Goal: Information Seeking & Learning: Learn about a topic

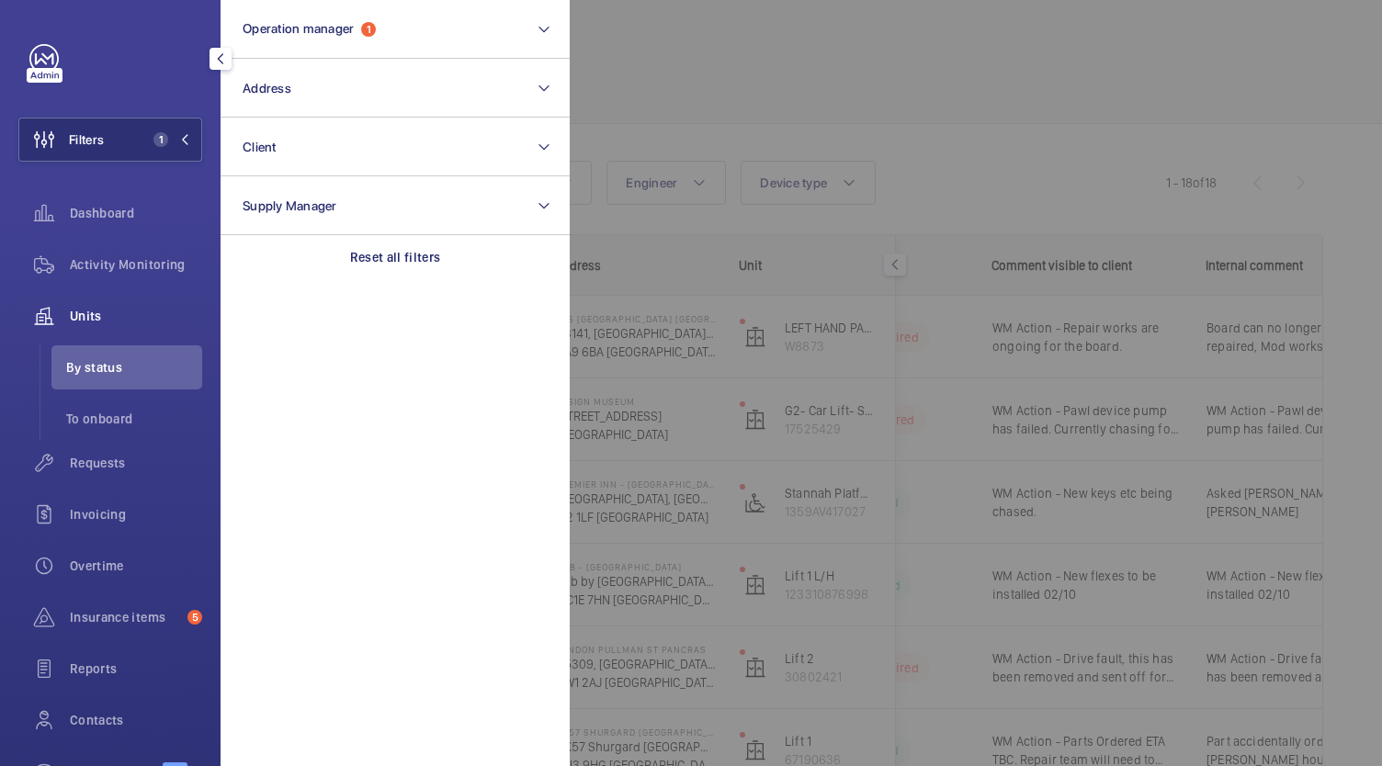
scroll to position [0, 345]
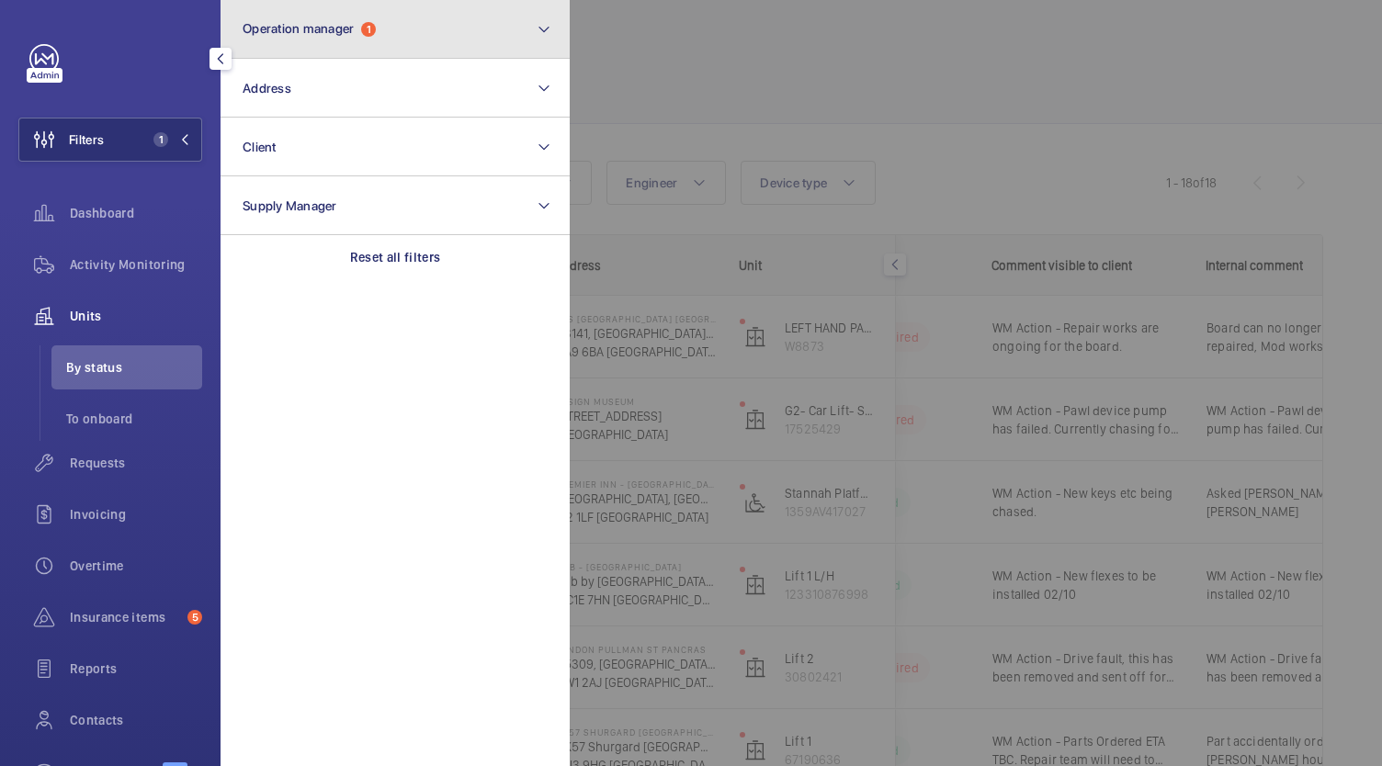
click at [354, 21] on span "Operation manager" at bounding box center [298, 28] width 111 height 15
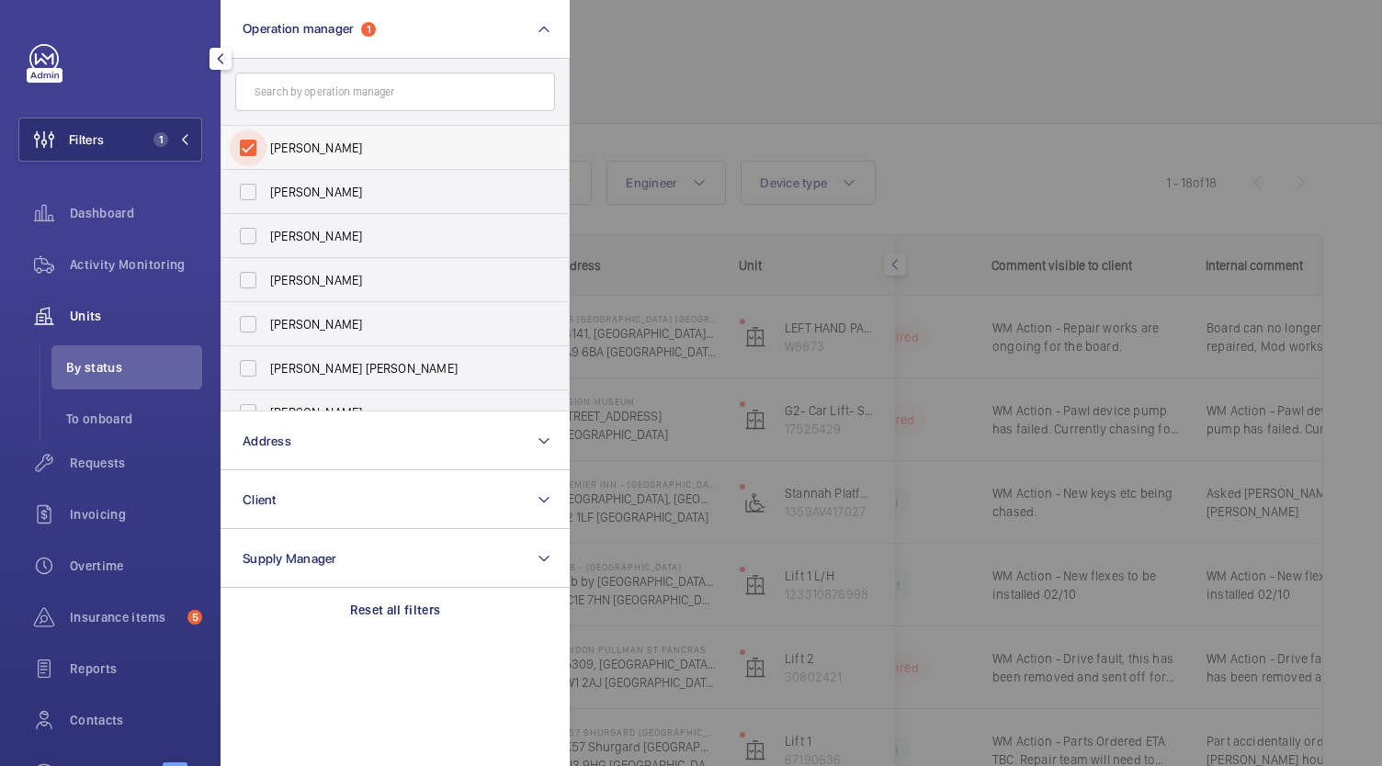
click at [254, 160] on input "[PERSON_NAME]" at bounding box center [248, 148] width 37 height 37
checkbox input "false"
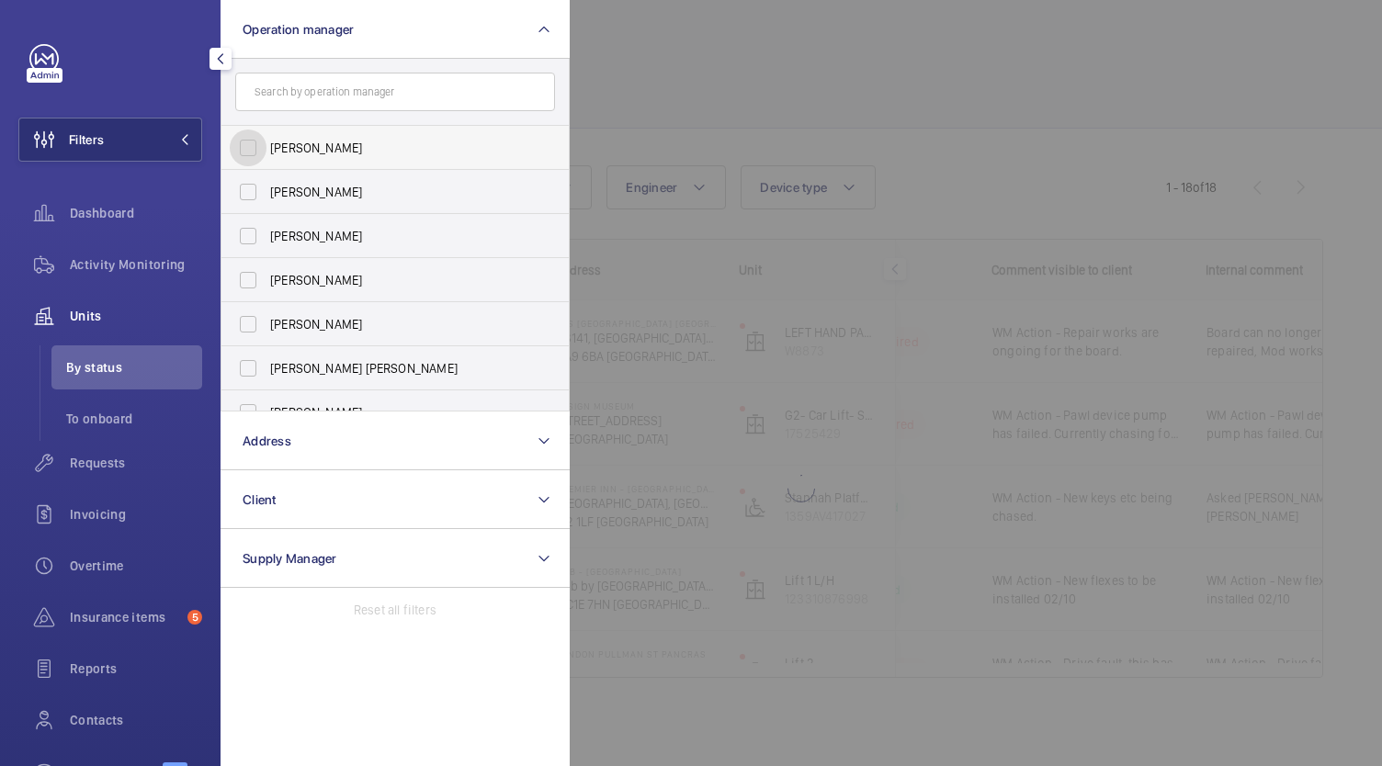
scroll to position [38, 0]
click at [922, 73] on div at bounding box center [1261, 383] width 1382 height 766
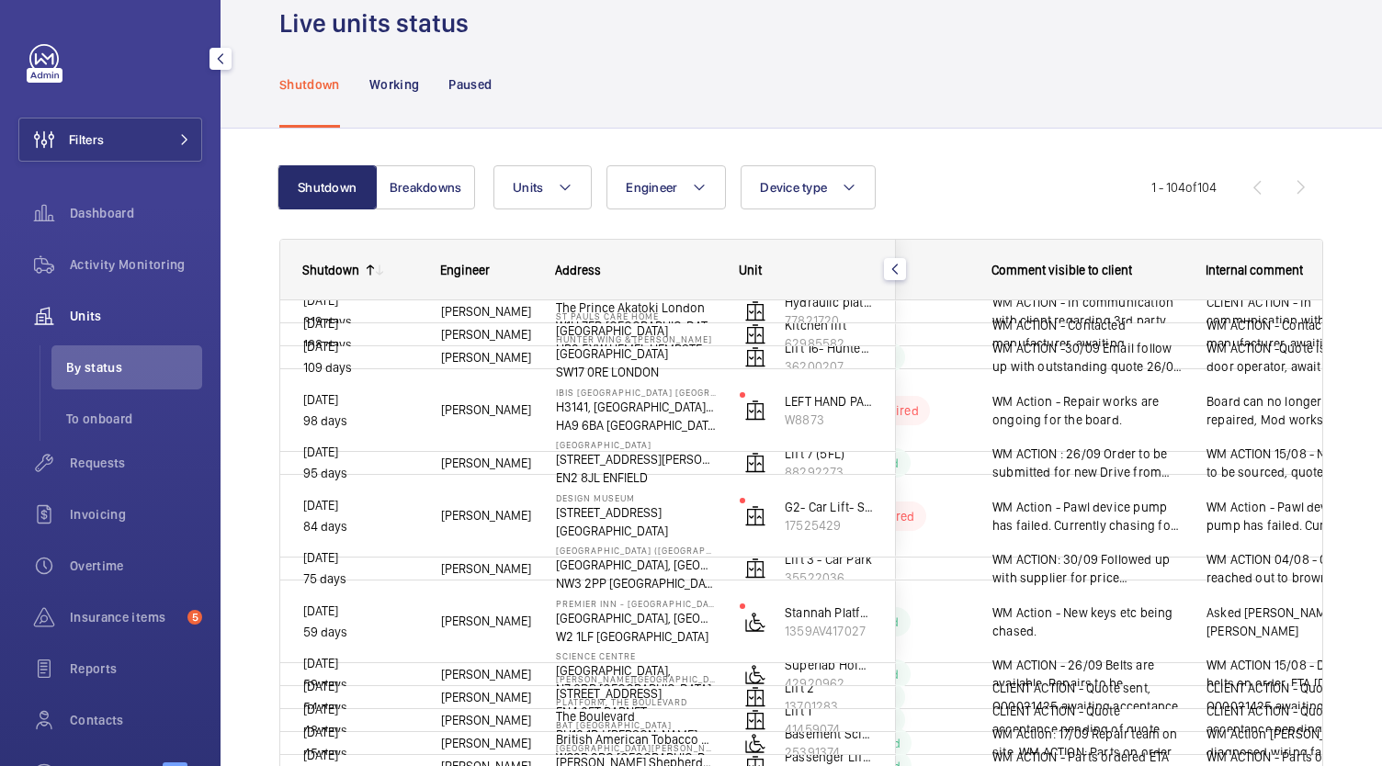
scroll to position [42, 0]
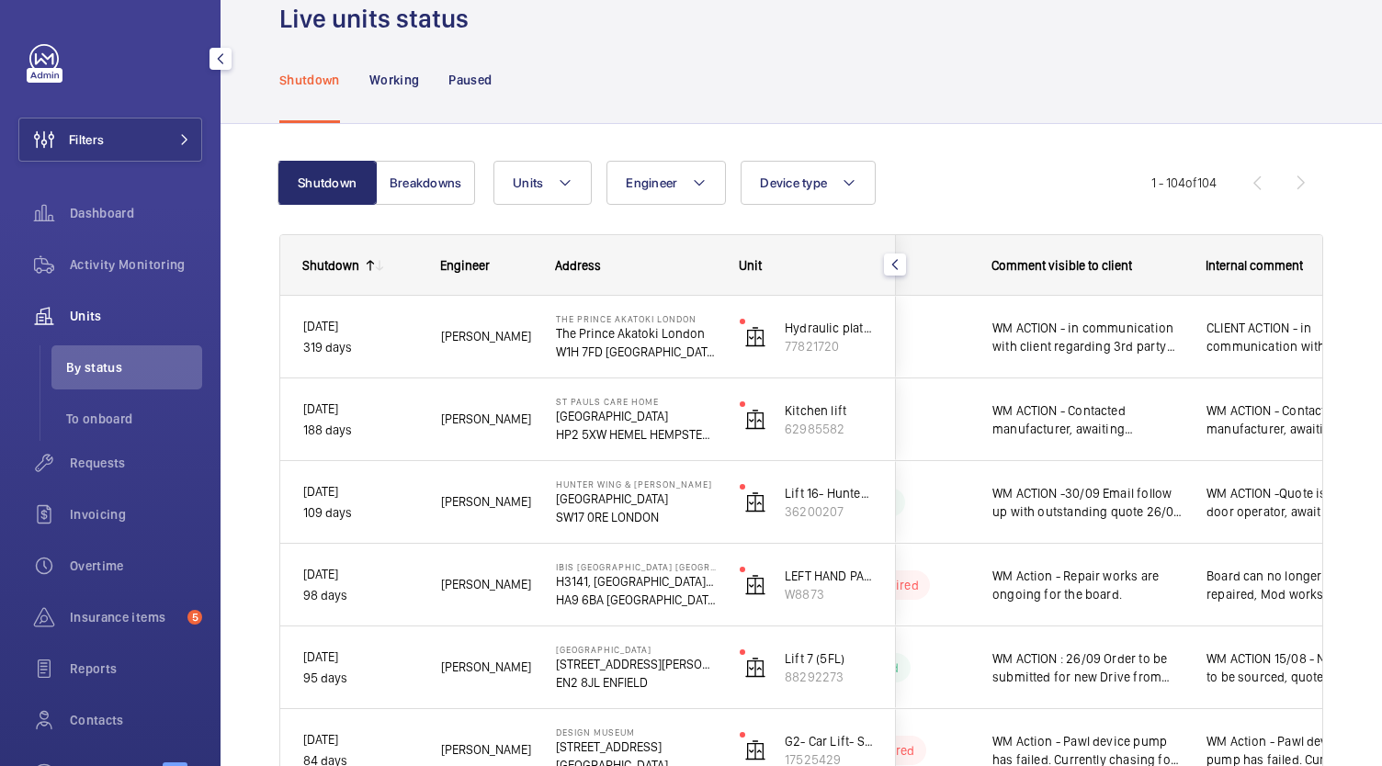
click at [83, 323] on span "Units" at bounding box center [136, 316] width 132 height 18
click at [107, 232] on div "Dashboard" at bounding box center [110, 213] width 184 height 44
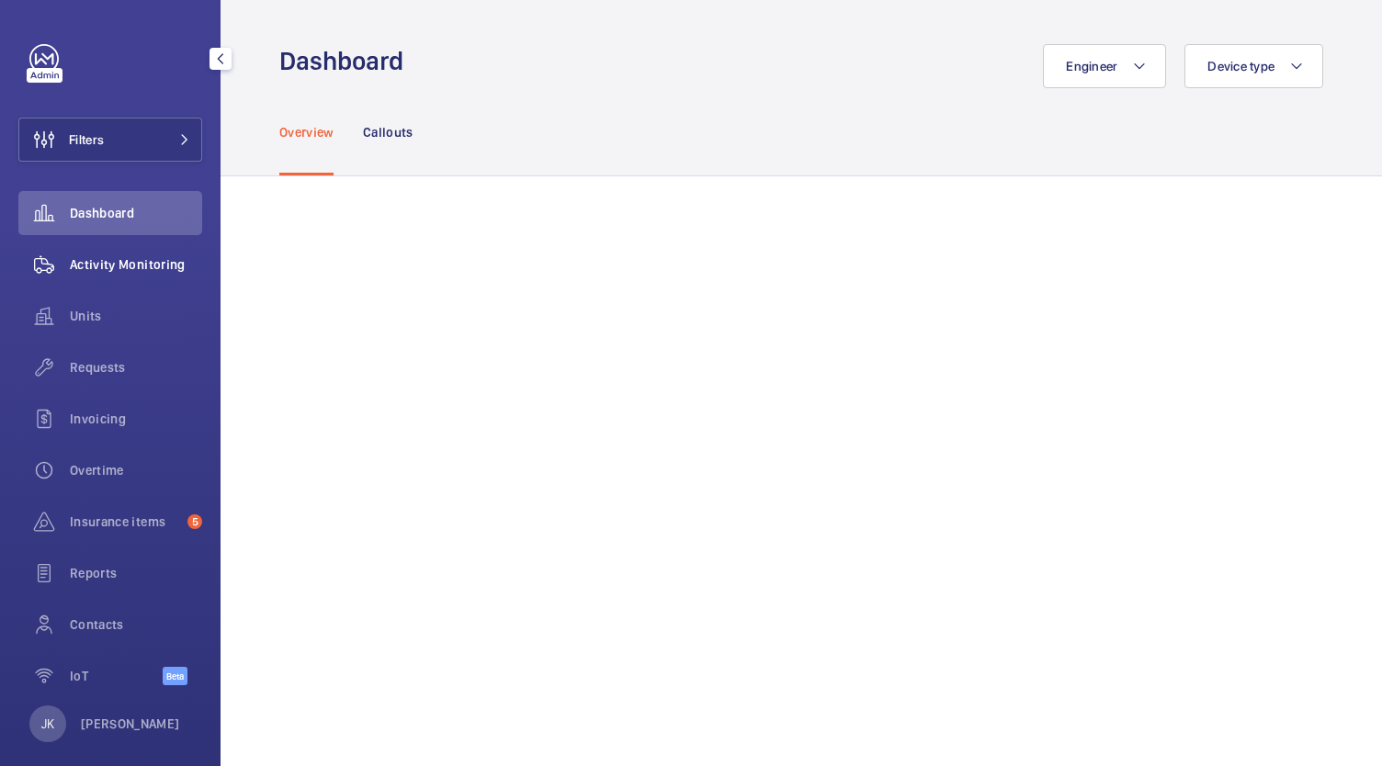
click at [97, 272] on span "Activity Monitoring" at bounding box center [136, 264] width 132 height 18
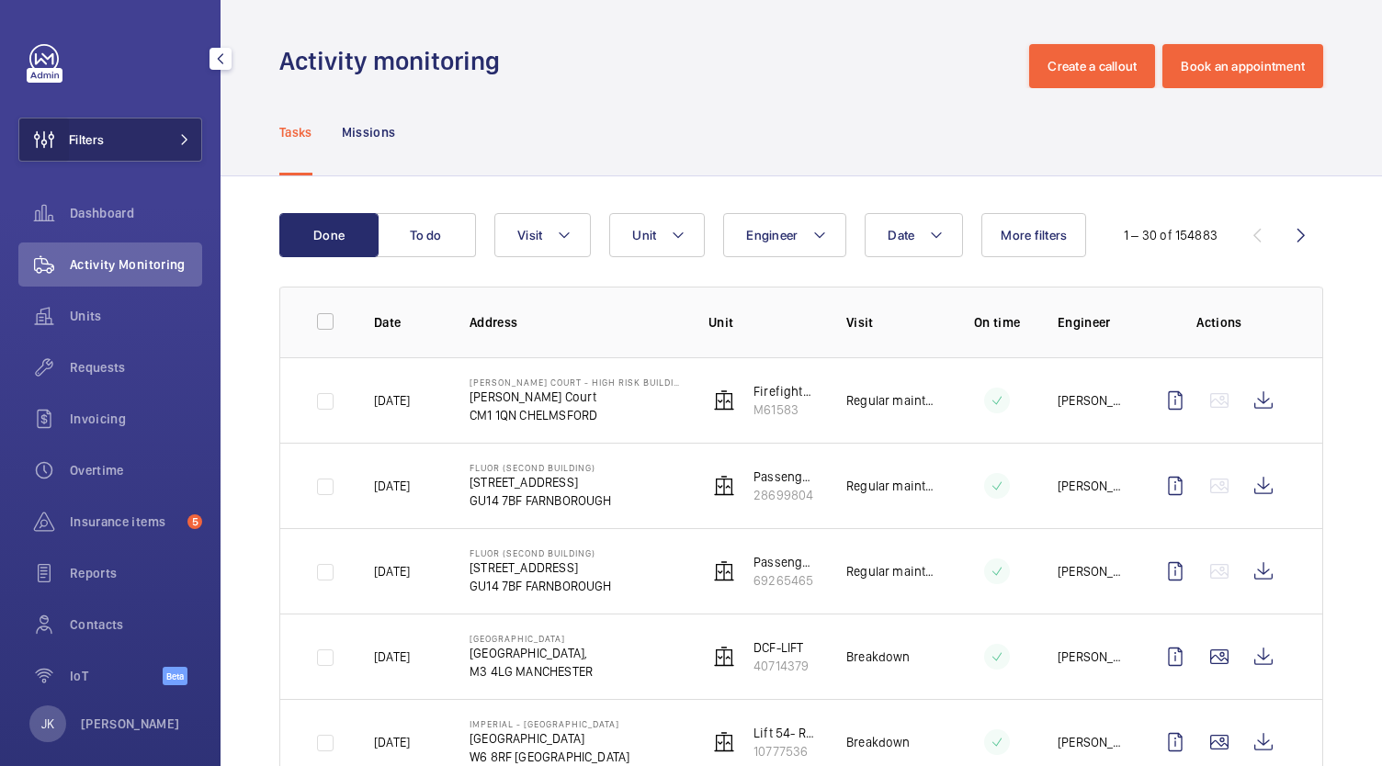
click at [67, 130] on wm-front-icon-button at bounding box center [44, 140] width 50 height 44
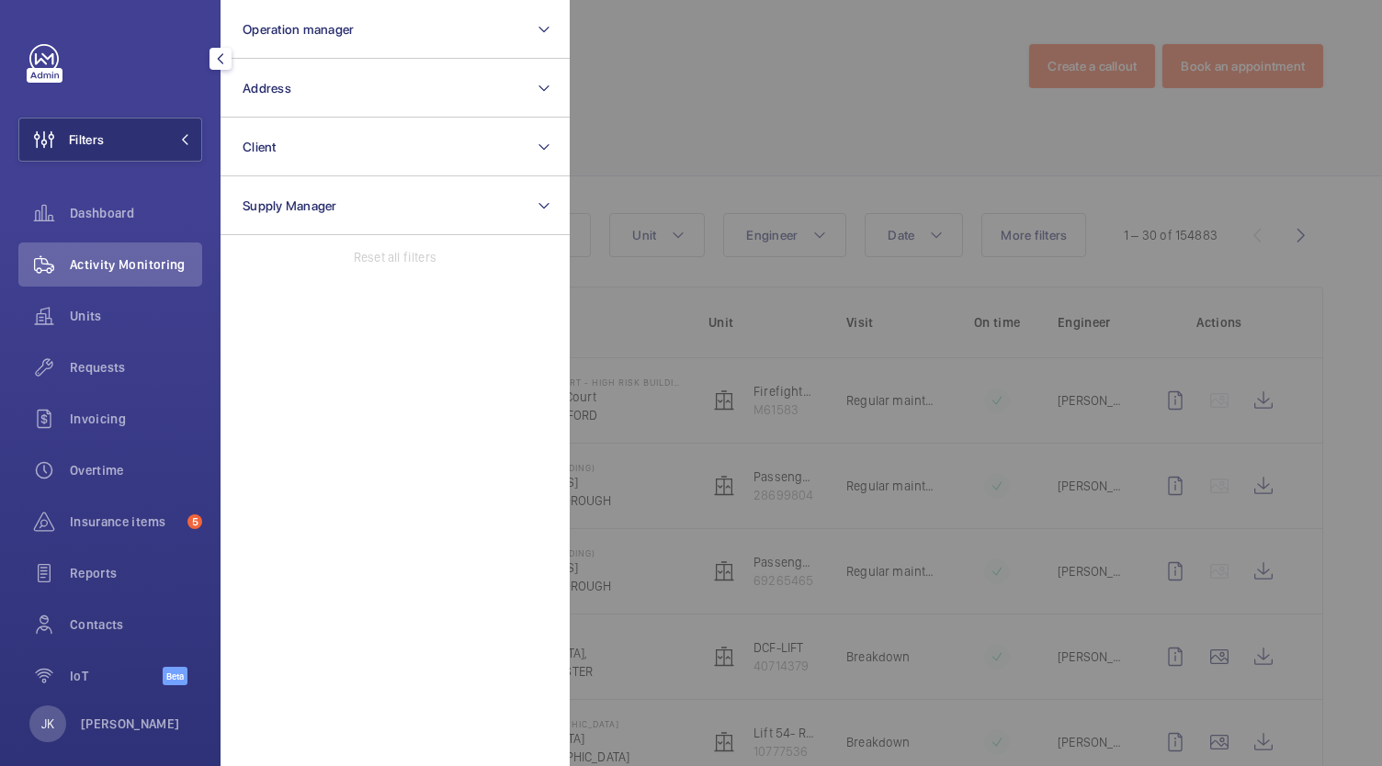
click at [889, 155] on div at bounding box center [1261, 383] width 1382 height 766
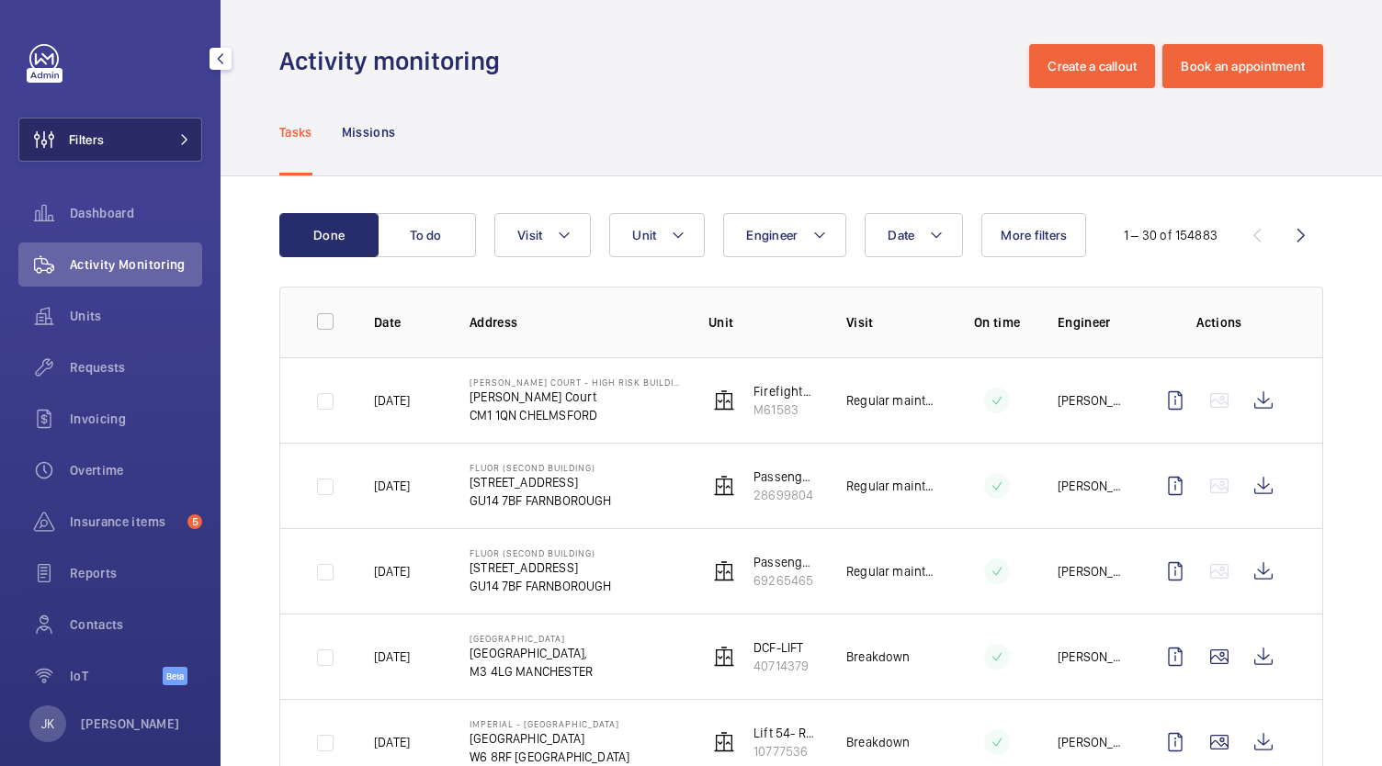
click at [102, 136] on span "Filters" at bounding box center [86, 139] width 35 height 18
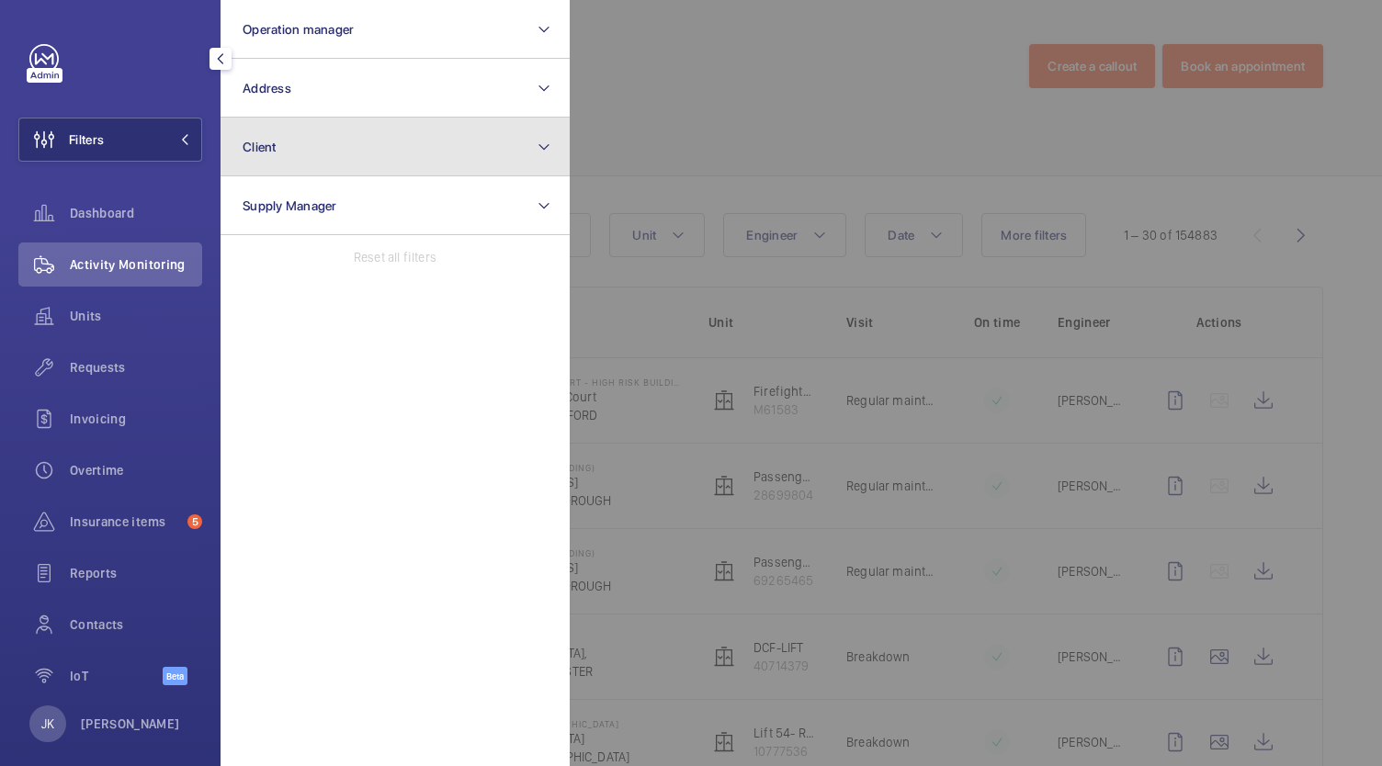
click at [433, 151] on button "Client" at bounding box center [395, 147] width 349 height 59
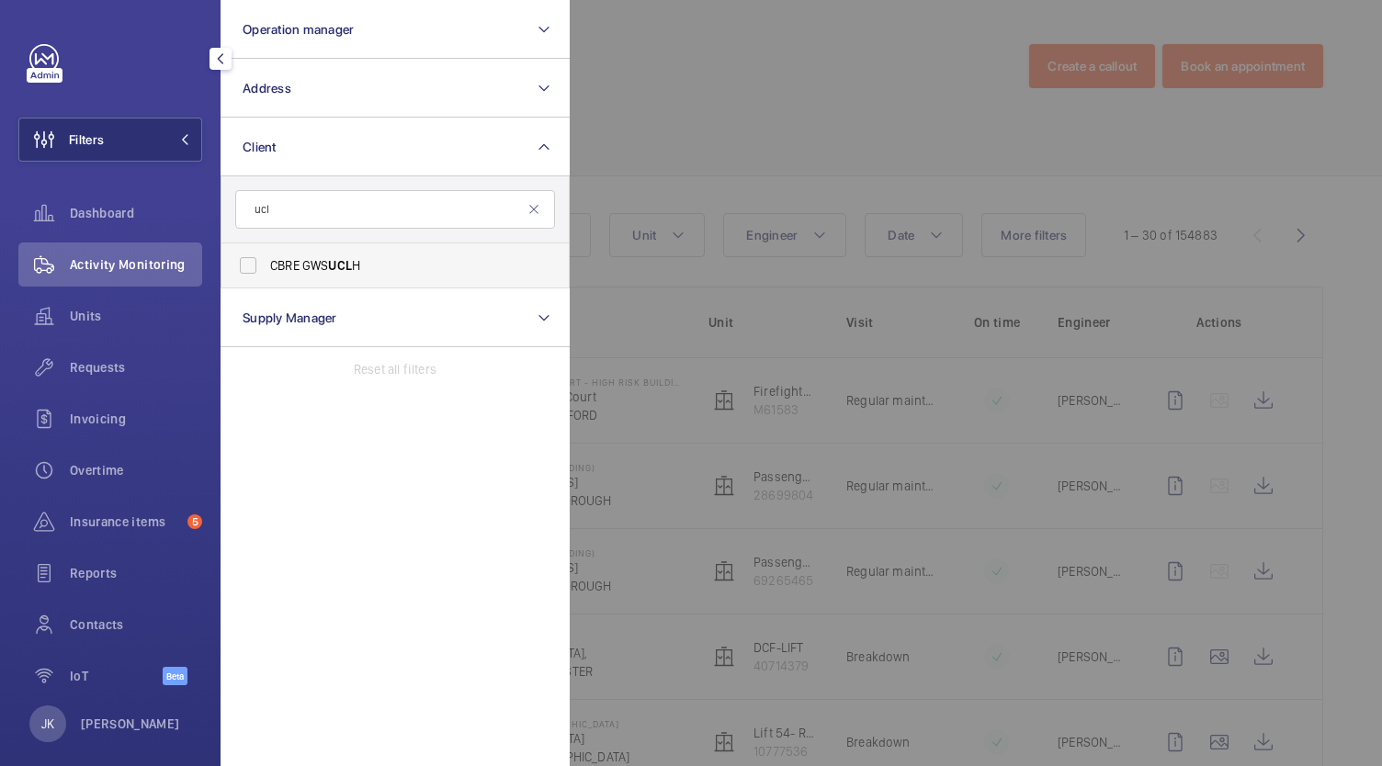
type input "ucl"
click at [411, 255] on label "CBRE GWS UCL H" at bounding box center [381, 265] width 320 height 44
click at [266, 255] on input "CBRE GWS UCL H" at bounding box center [248, 265] width 37 height 37
checkbox input "true"
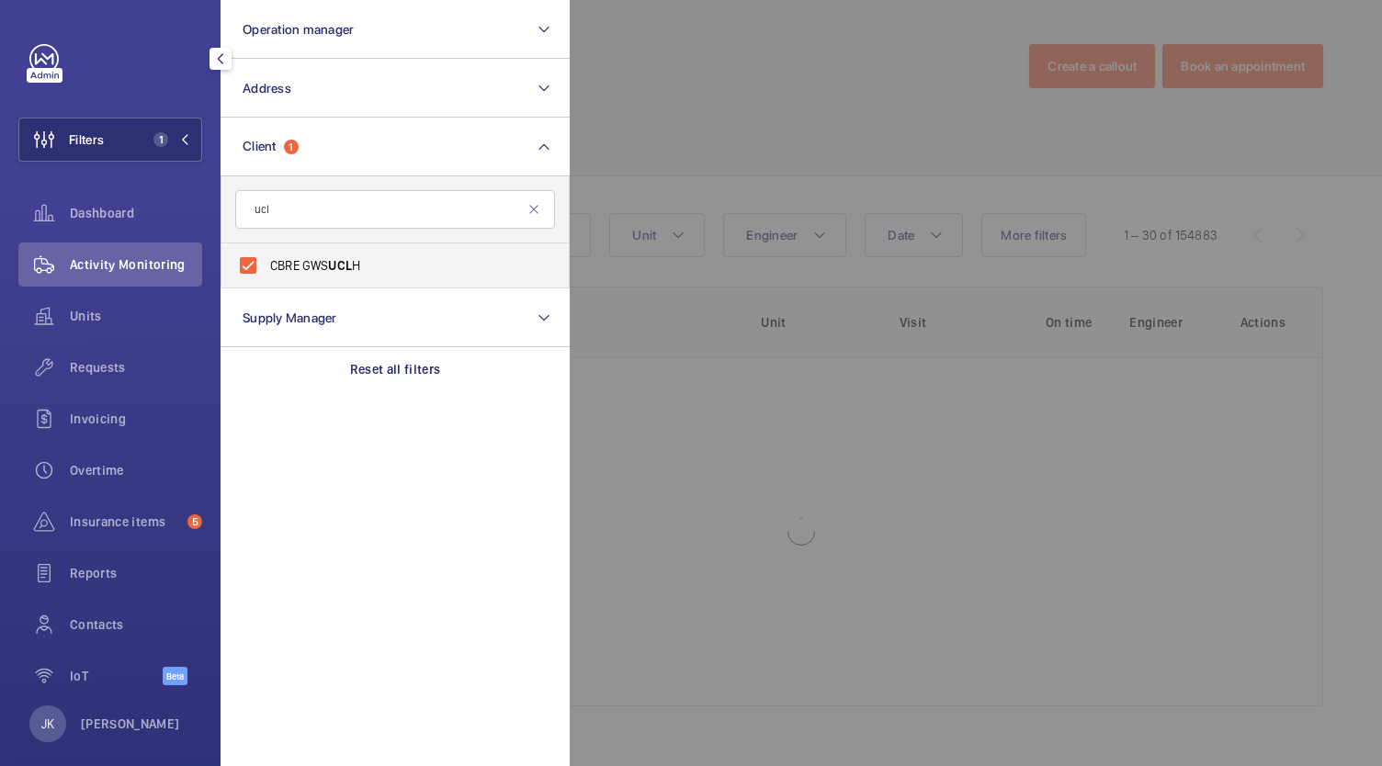
click at [749, 90] on div at bounding box center [1261, 383] width 1382 height 766
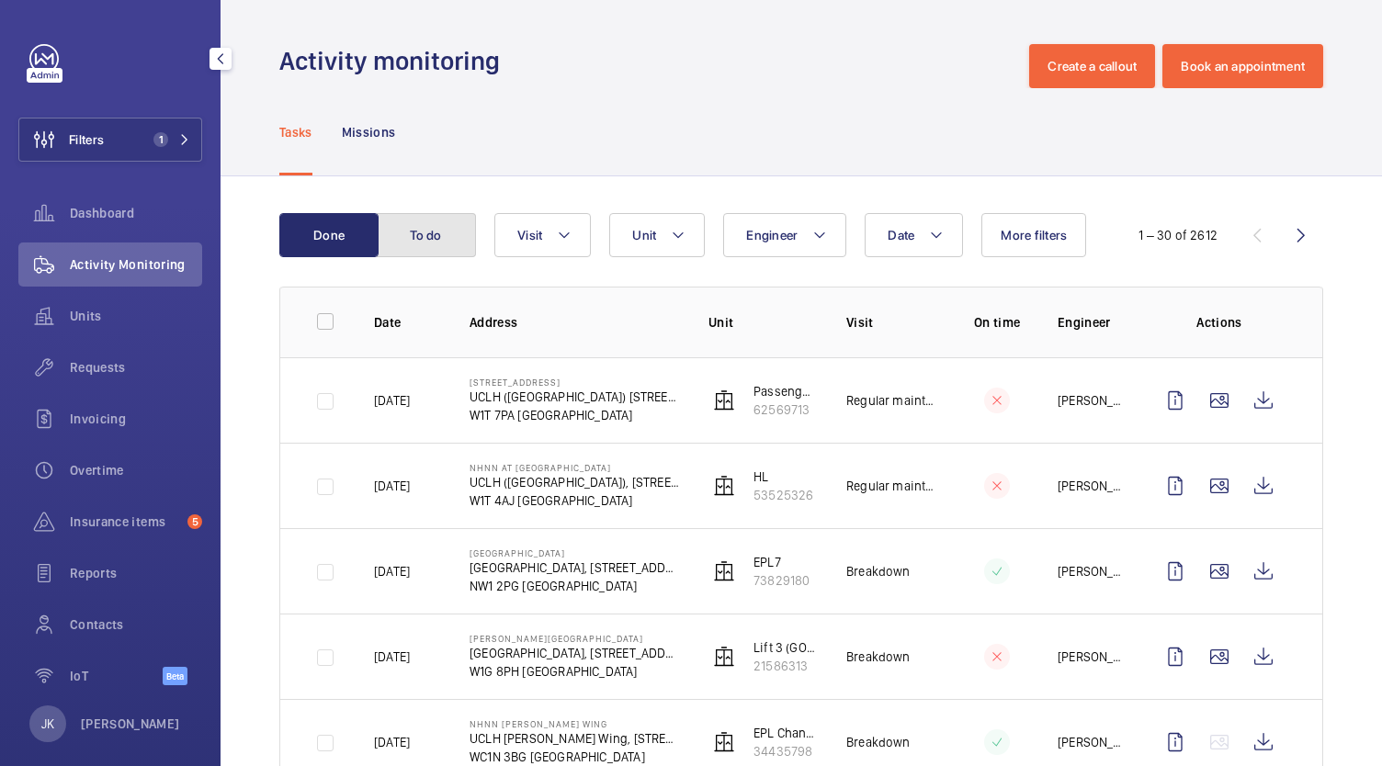
click at [420, 247] on button "To do" at bounding box center [426, 235] width 99 height 44
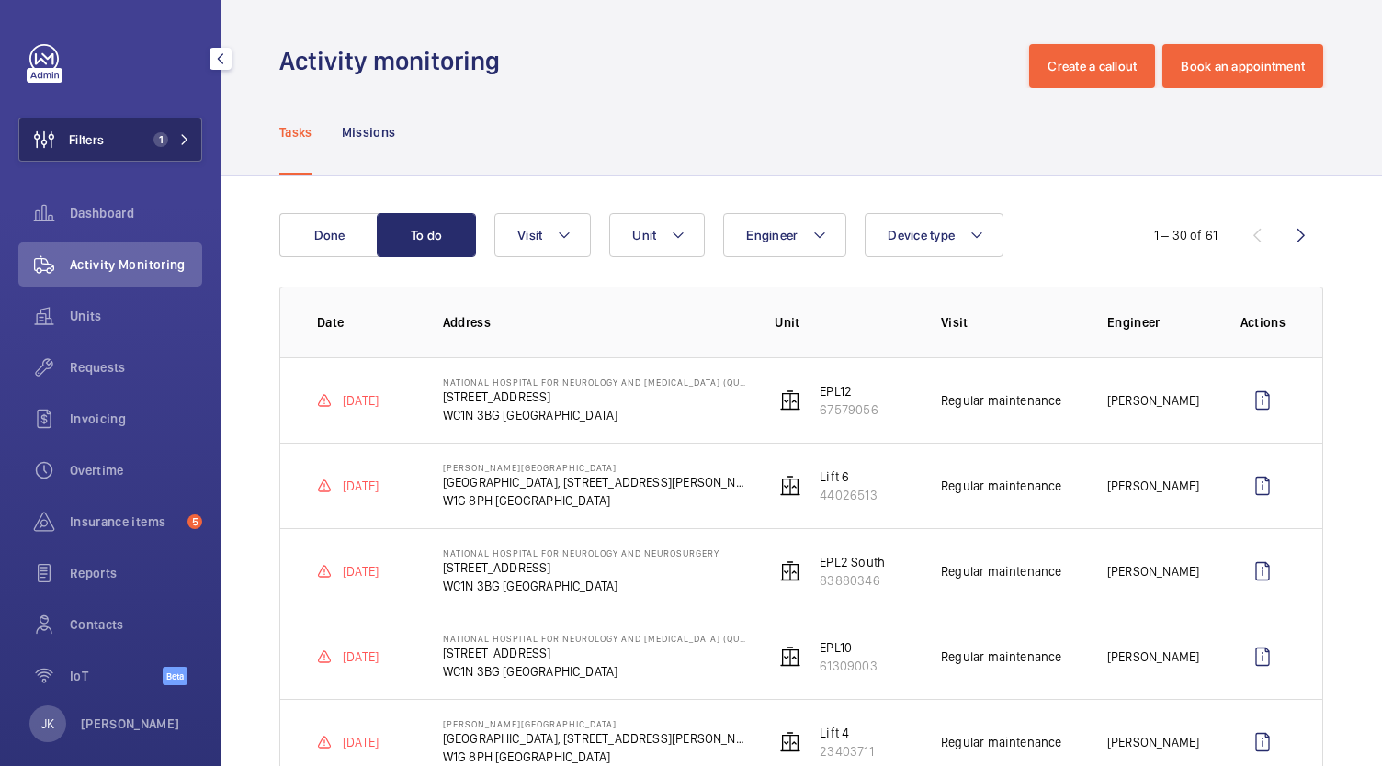
click at [96, 137] on span "Filters" at bounding box center [86, 139] width 35 height 18
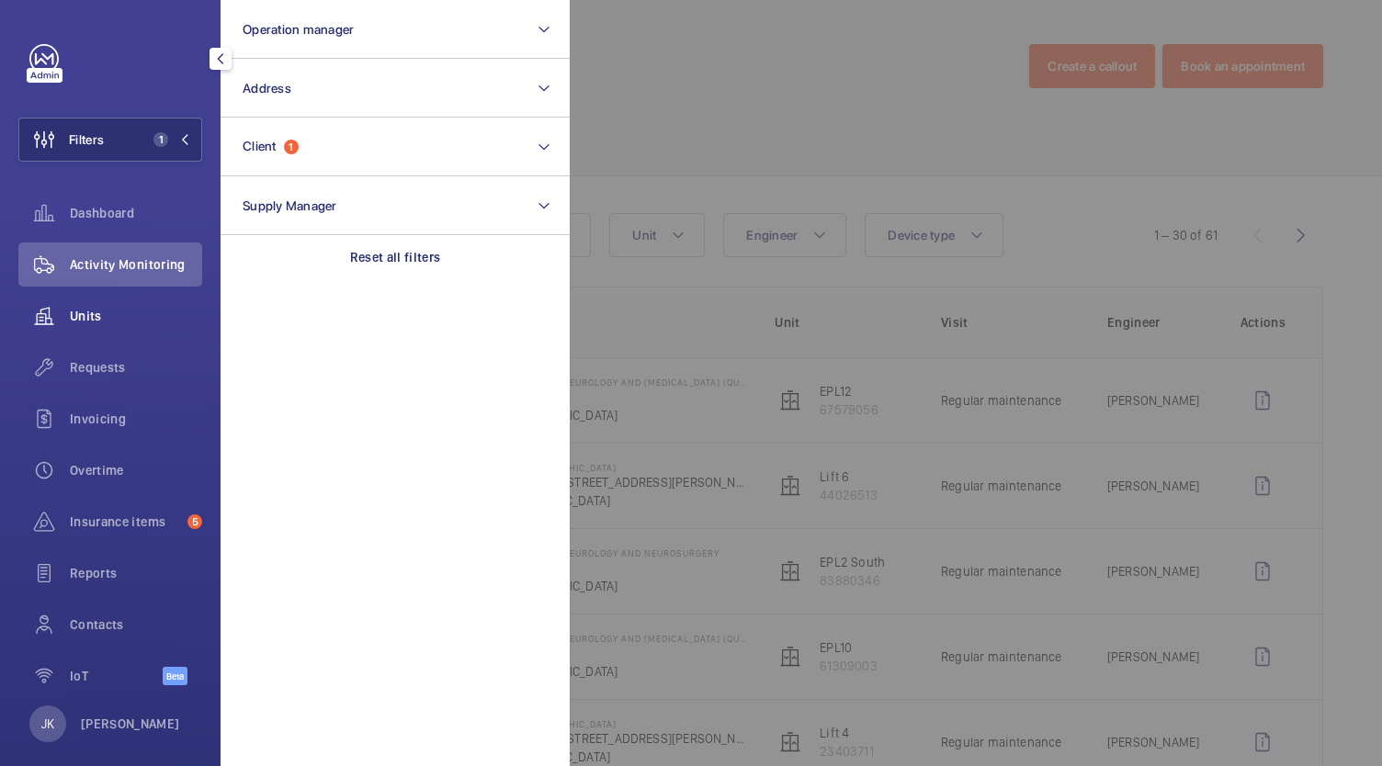
click at [91, 312] on span "Units" at bounding box center [136, 316] width 132 height 18
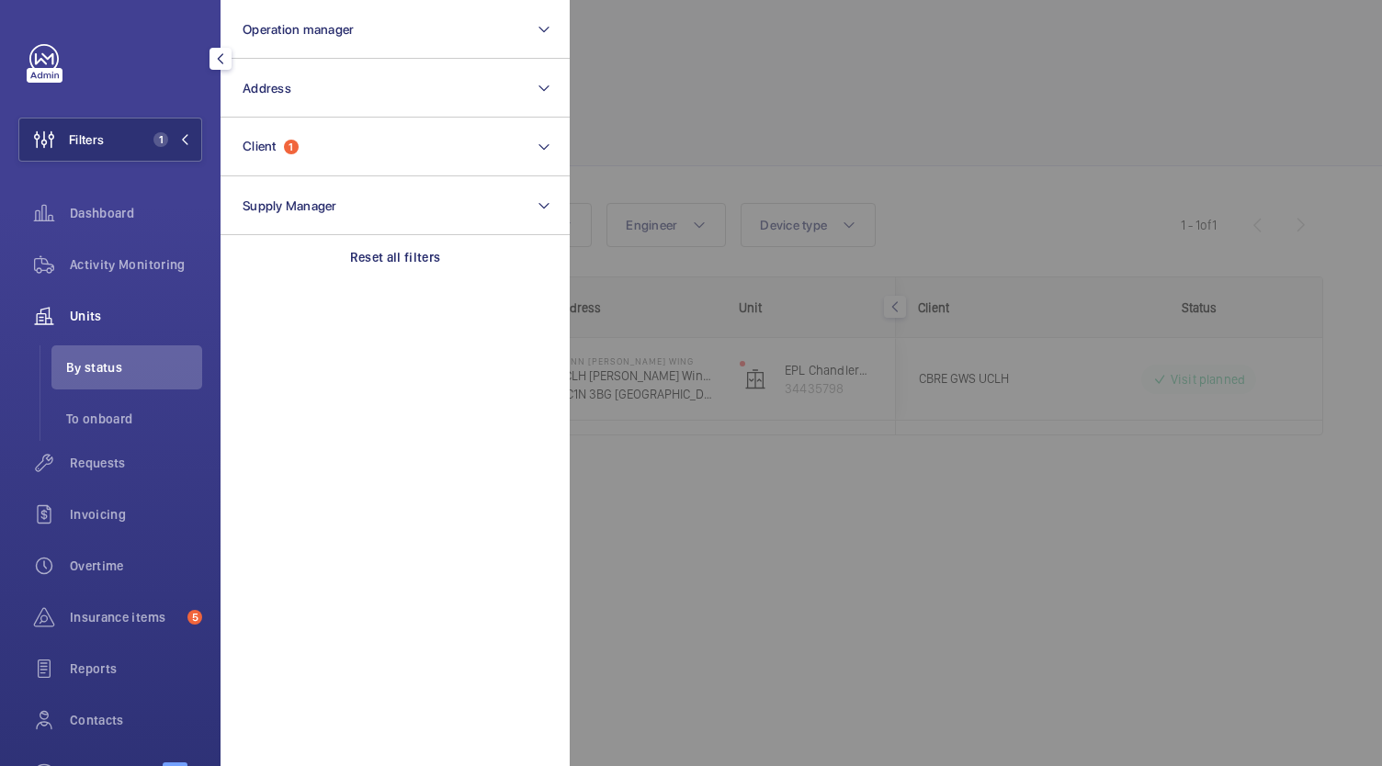
click at [1151, 583] on div at bounding box center [1261, 383] width 1382 height 766
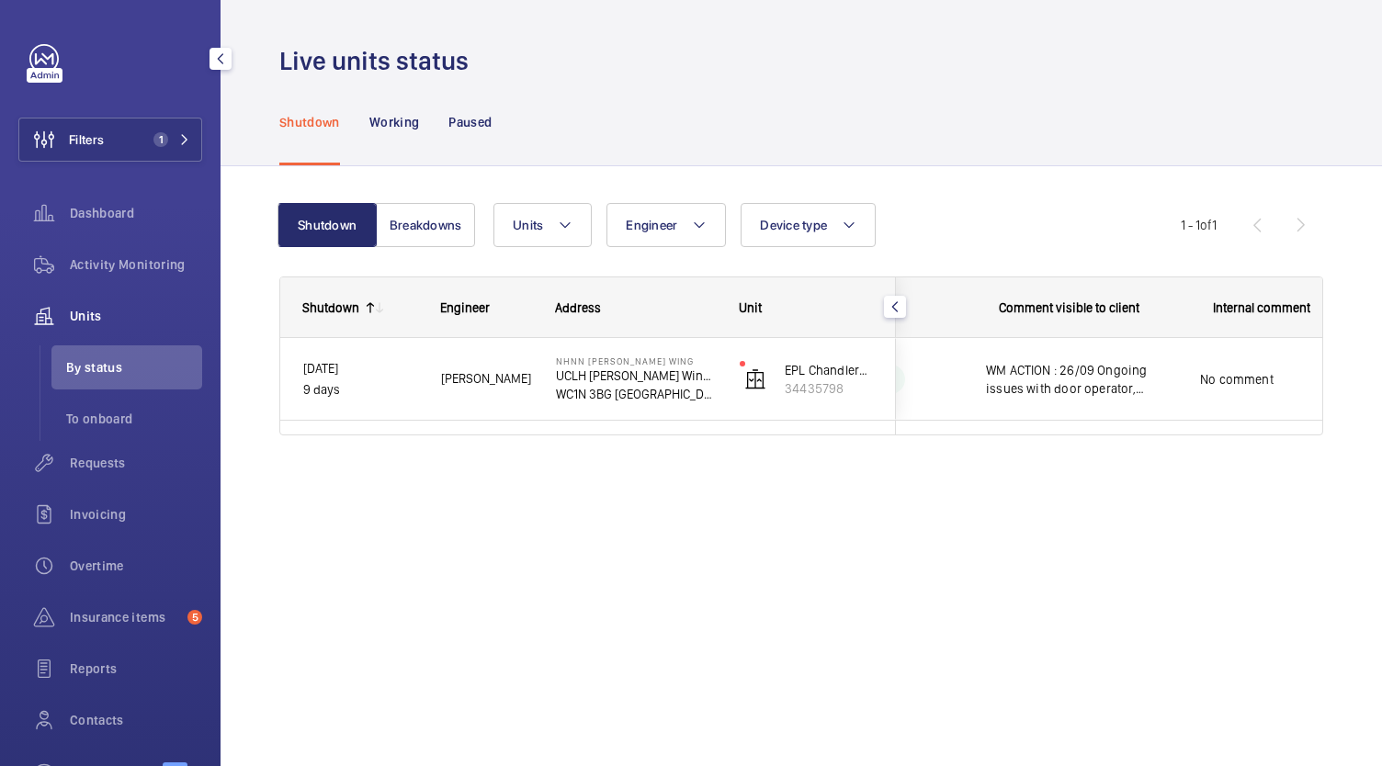
scroll to position [0, 337]
click at [1088, 373] on span "WM ACTION : 26/09 Ongoing issues with door operator, further troubleshooting re…" at bounding box center [1095, 379] width 190 height 37
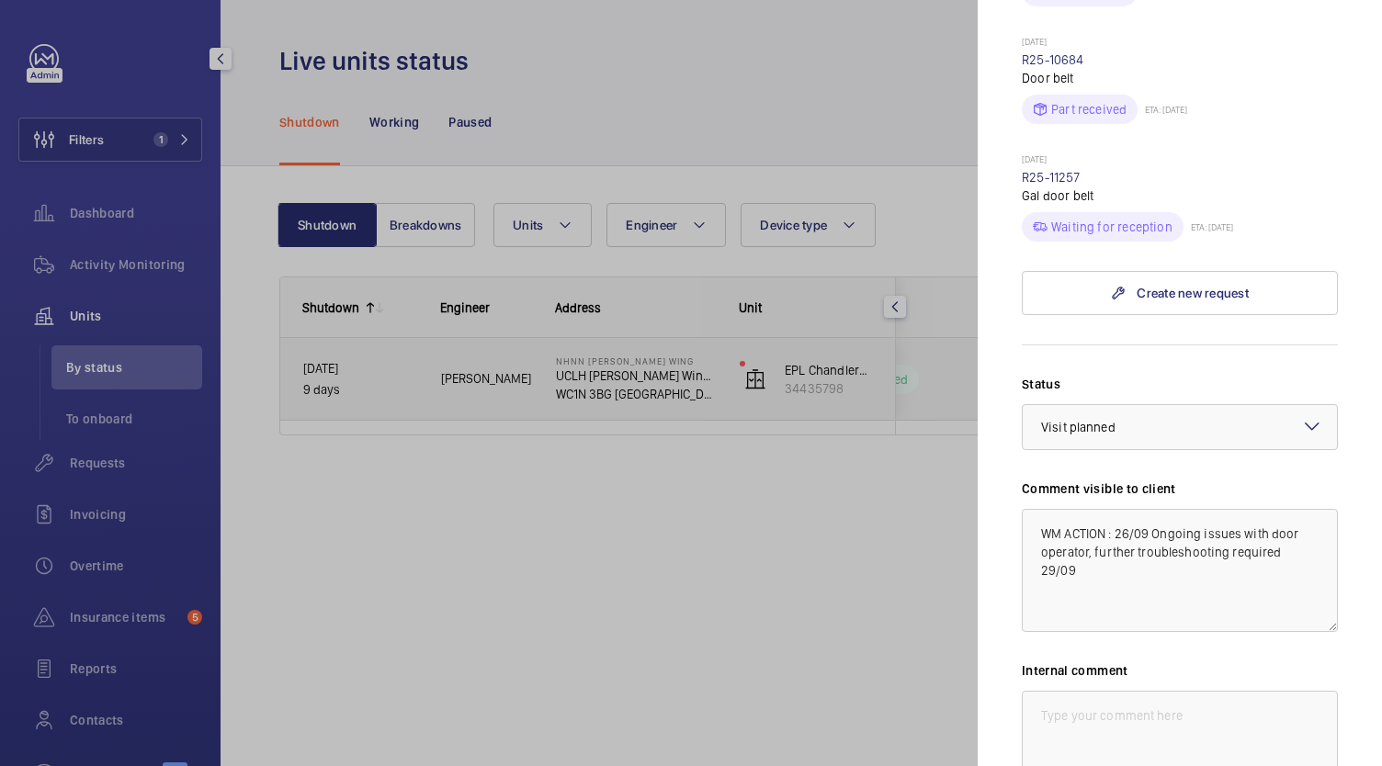
scroll to position [1218, 0]
click at [782, 529] on div at bounding box center [691, 383] width 1382 height 766
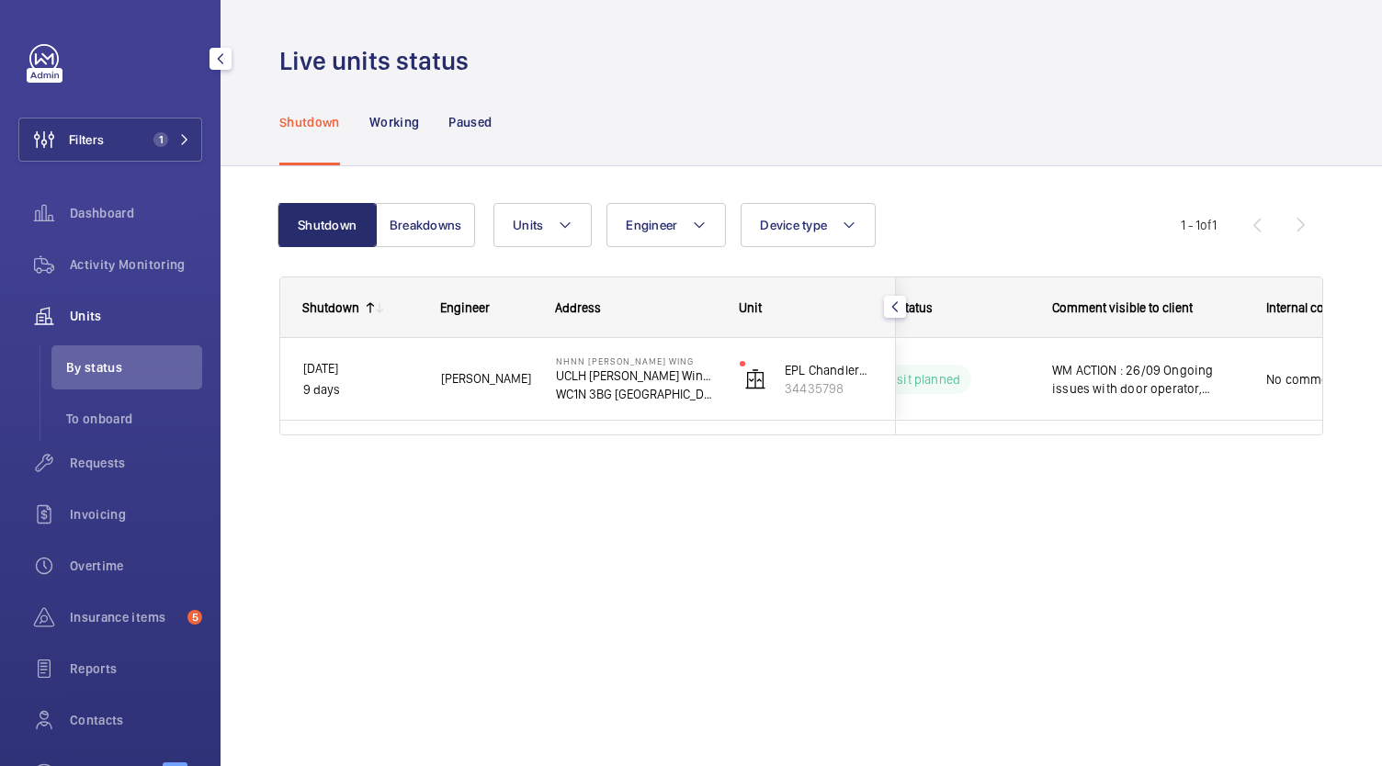
scroll to position [0, 286]
click at [92, 225] on div "Dashboard" at bounding box center [110, 213] width 184 height 44
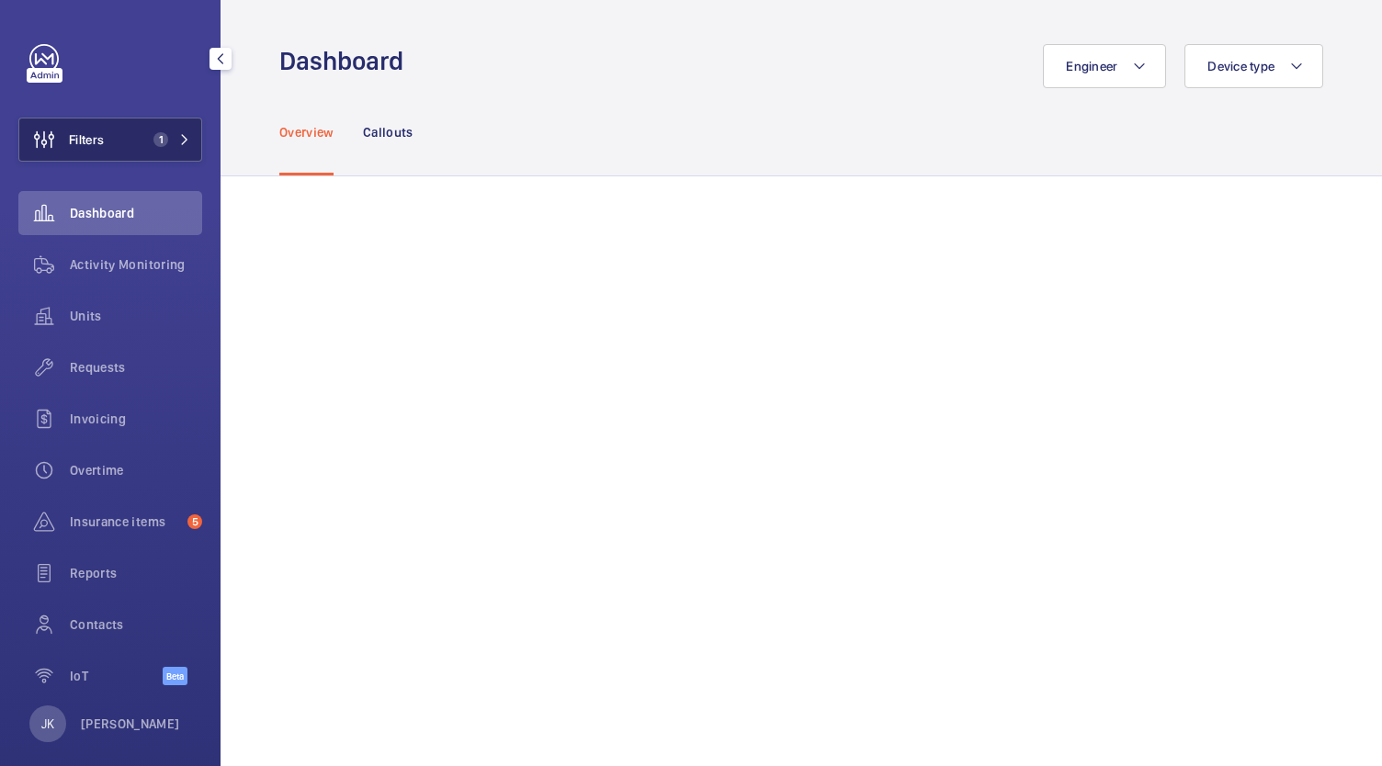
click at [89, 156] on span "Filters" at bounding box center [61, 140] width 85 height 44
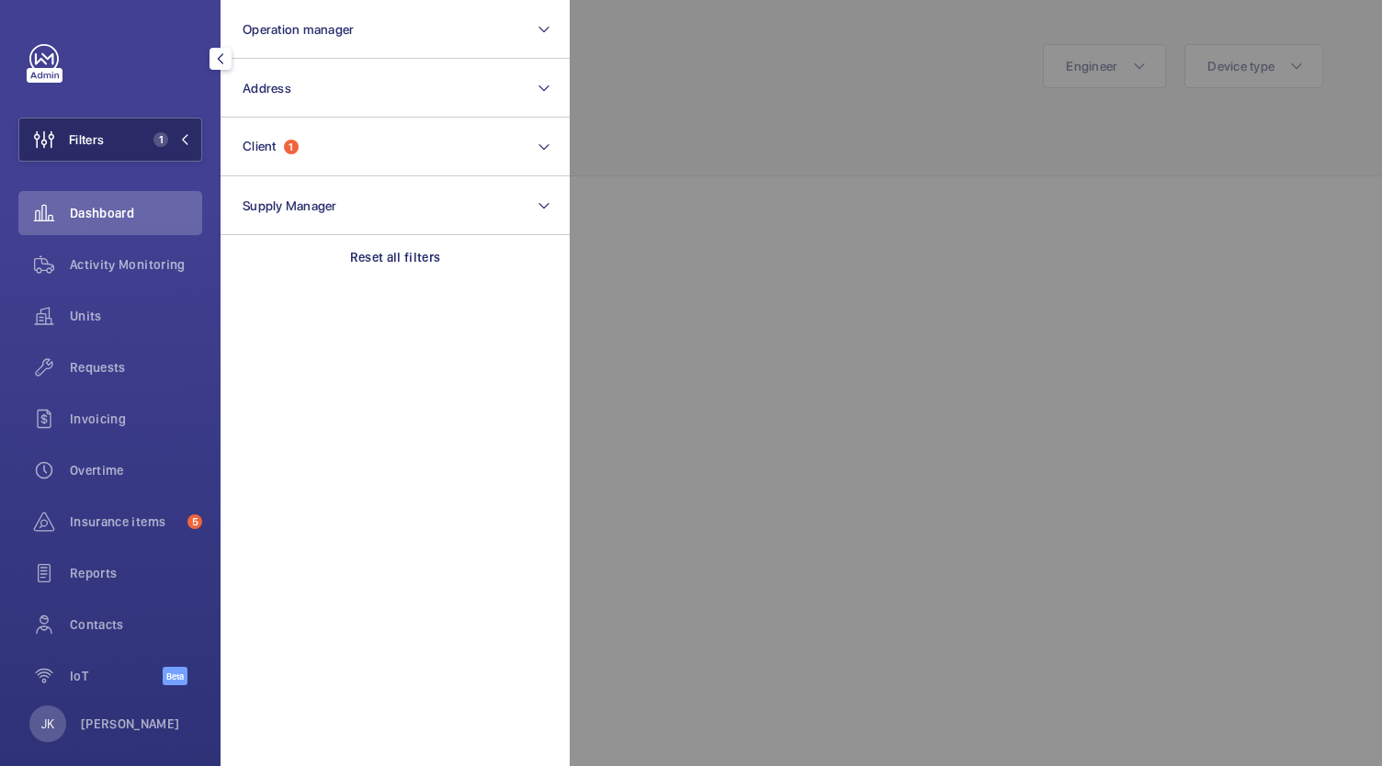
click at [96, 148] on span "Filters" at bounding box center [86, 139] width 35 height 18
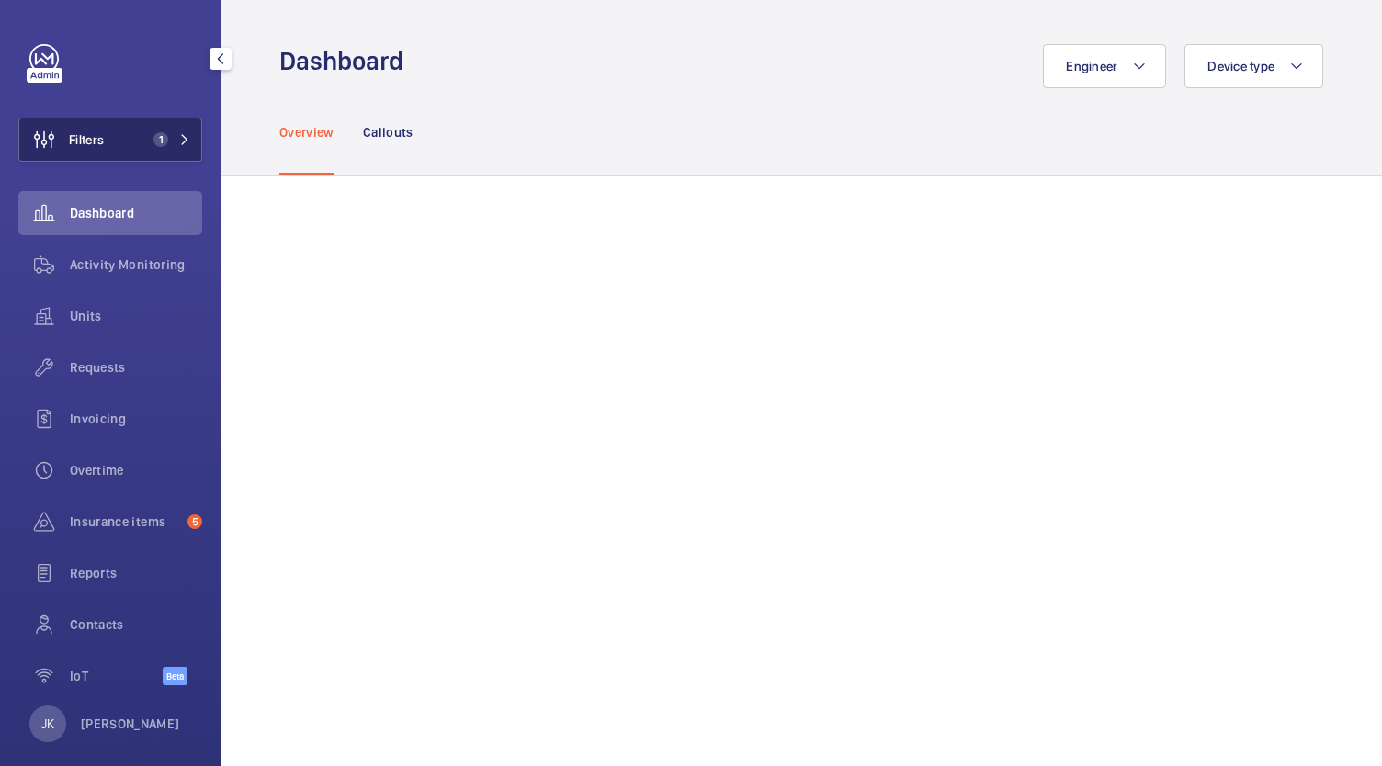
click at [146, 140] on span "1" at bounding box center [157, 139] width 22 height 15
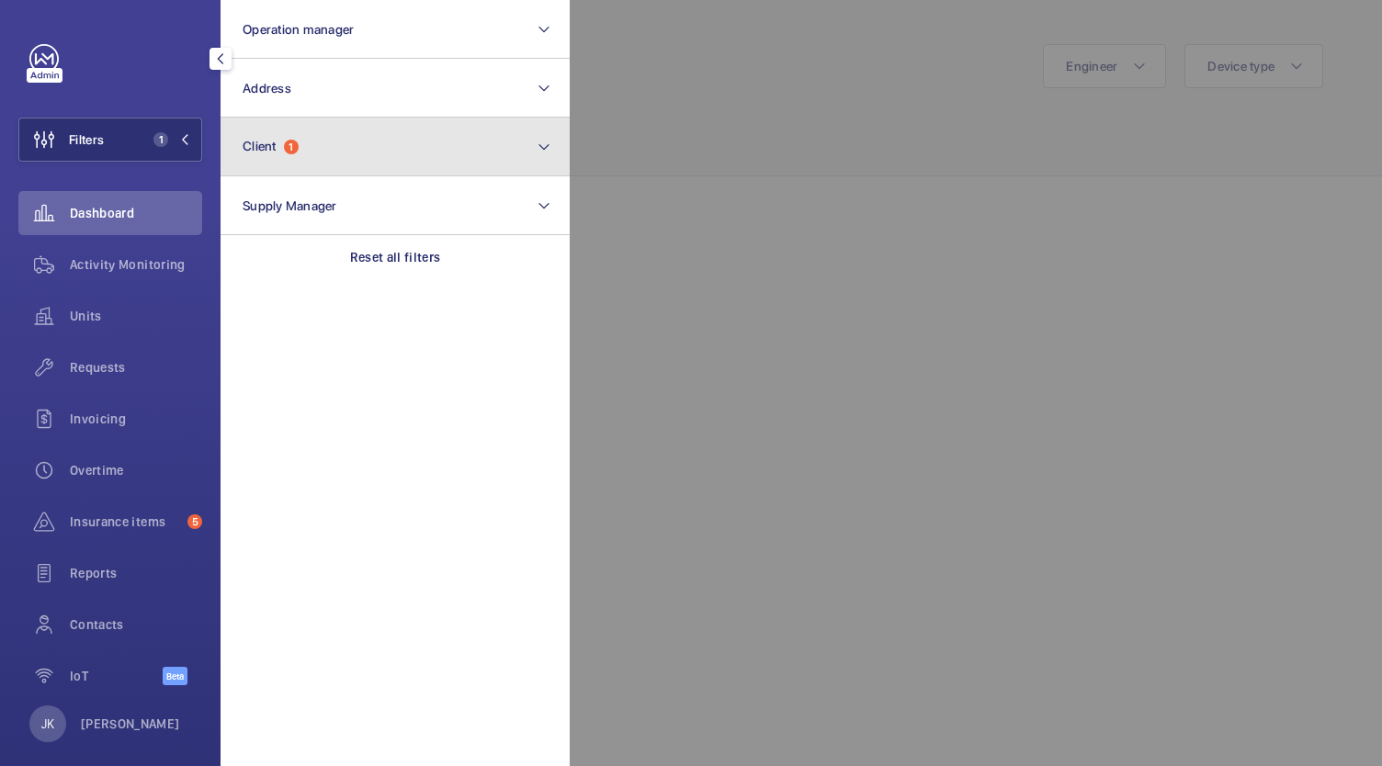
click at [449, 144] on button "Client 1" at bounding box center [395, 147] width 349 height 59
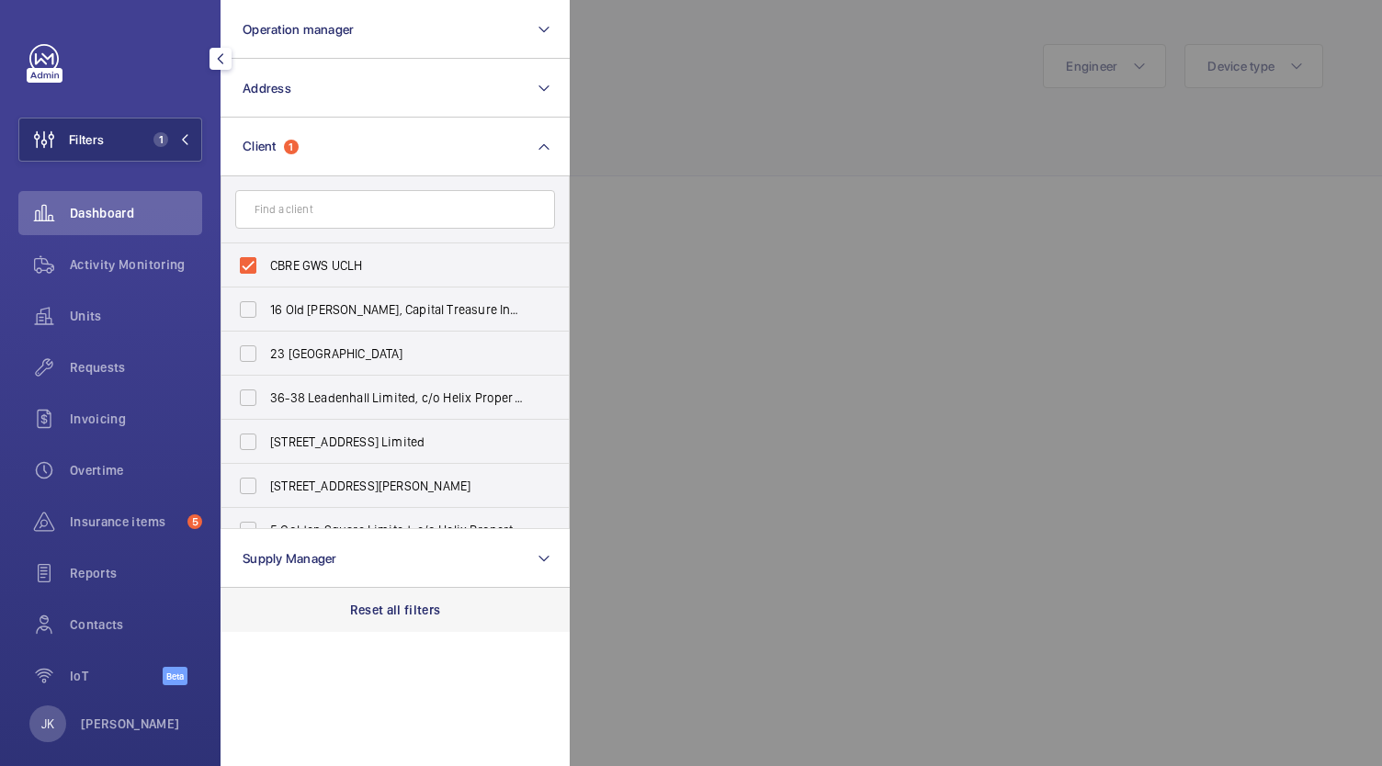
click at [417, 610] on p "Reset all filters" at bounding box center [395, 610] width 91 height 18
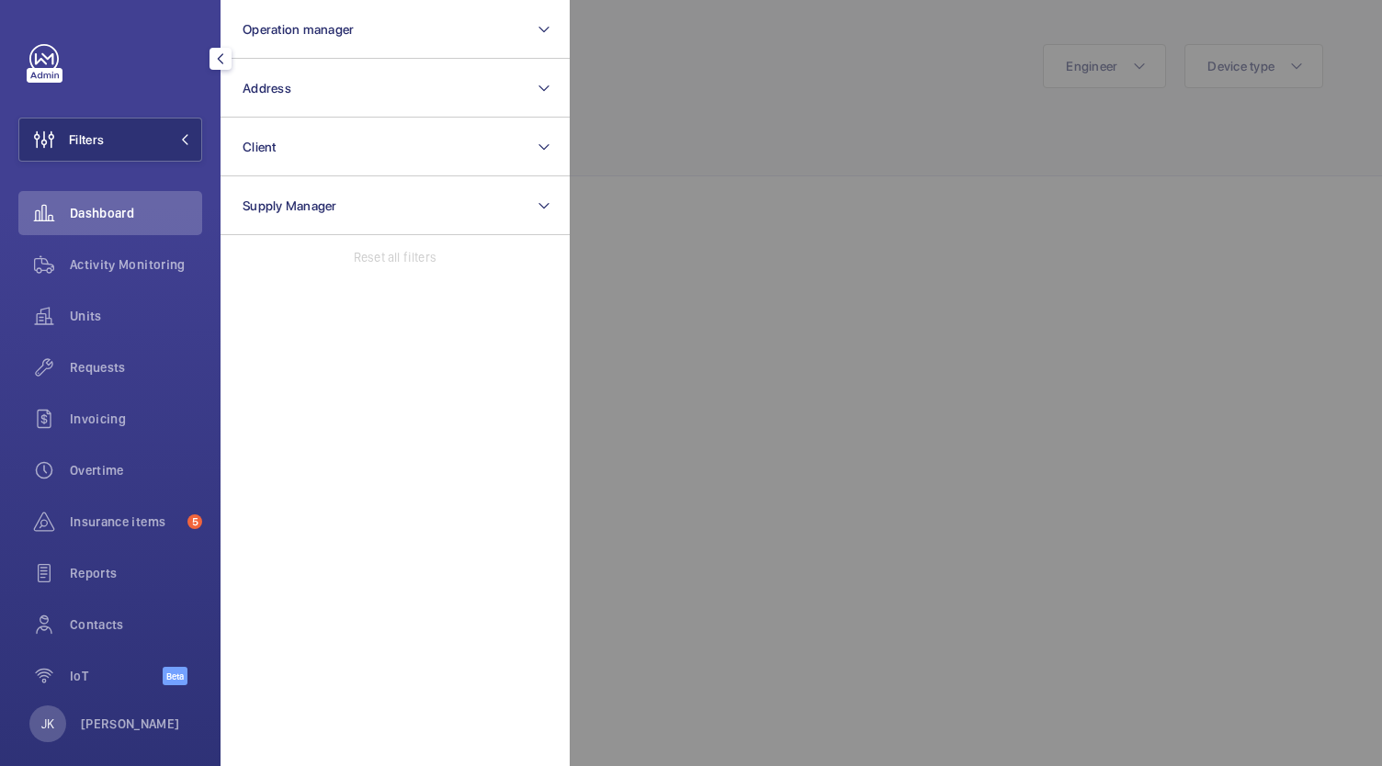
click at [1007, 208] on div at bounding box center [1261, 383] width 1382 height 766
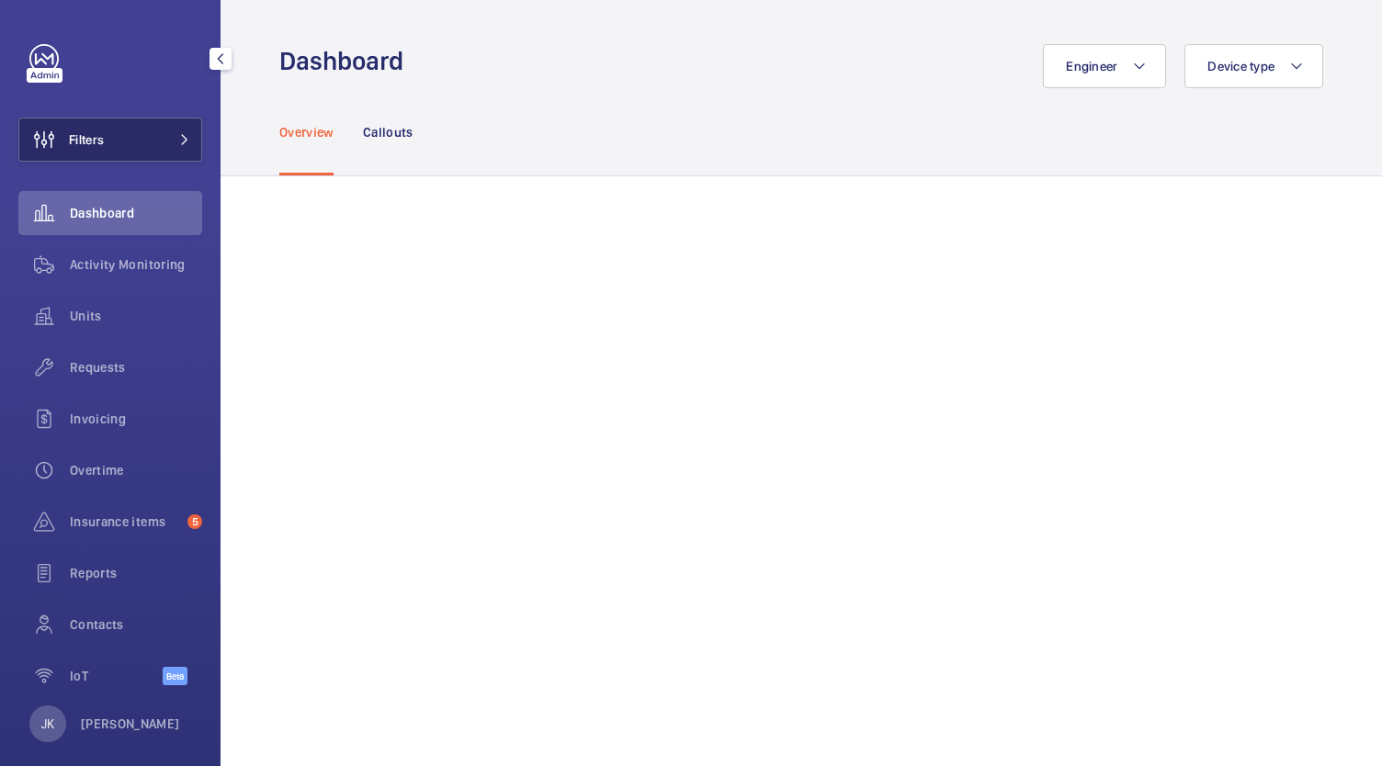
click at [159, 155] on button "Filters" at bounding box center [110, 140] width 184 height 44
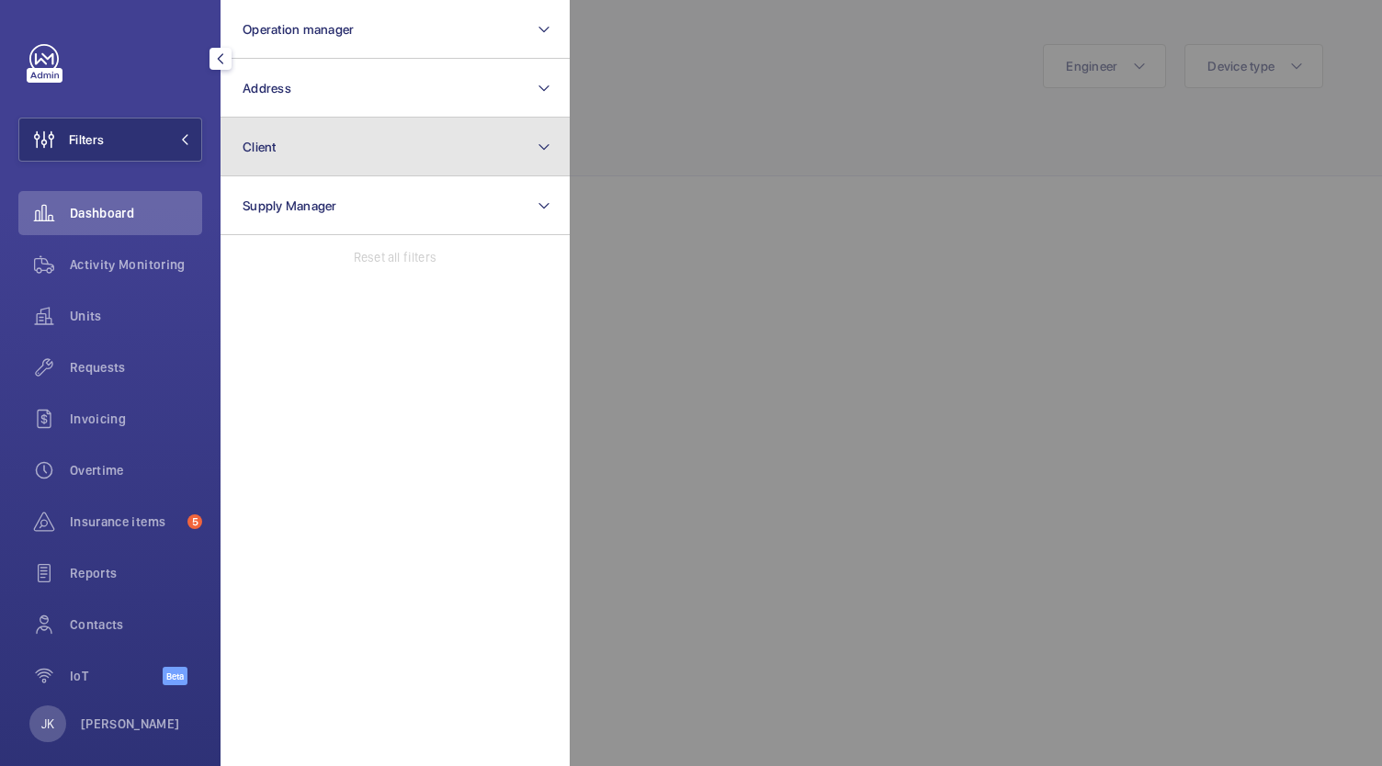
click at [436, 158] on button "Client" at bounding box center [395, 147] width 349 height 59
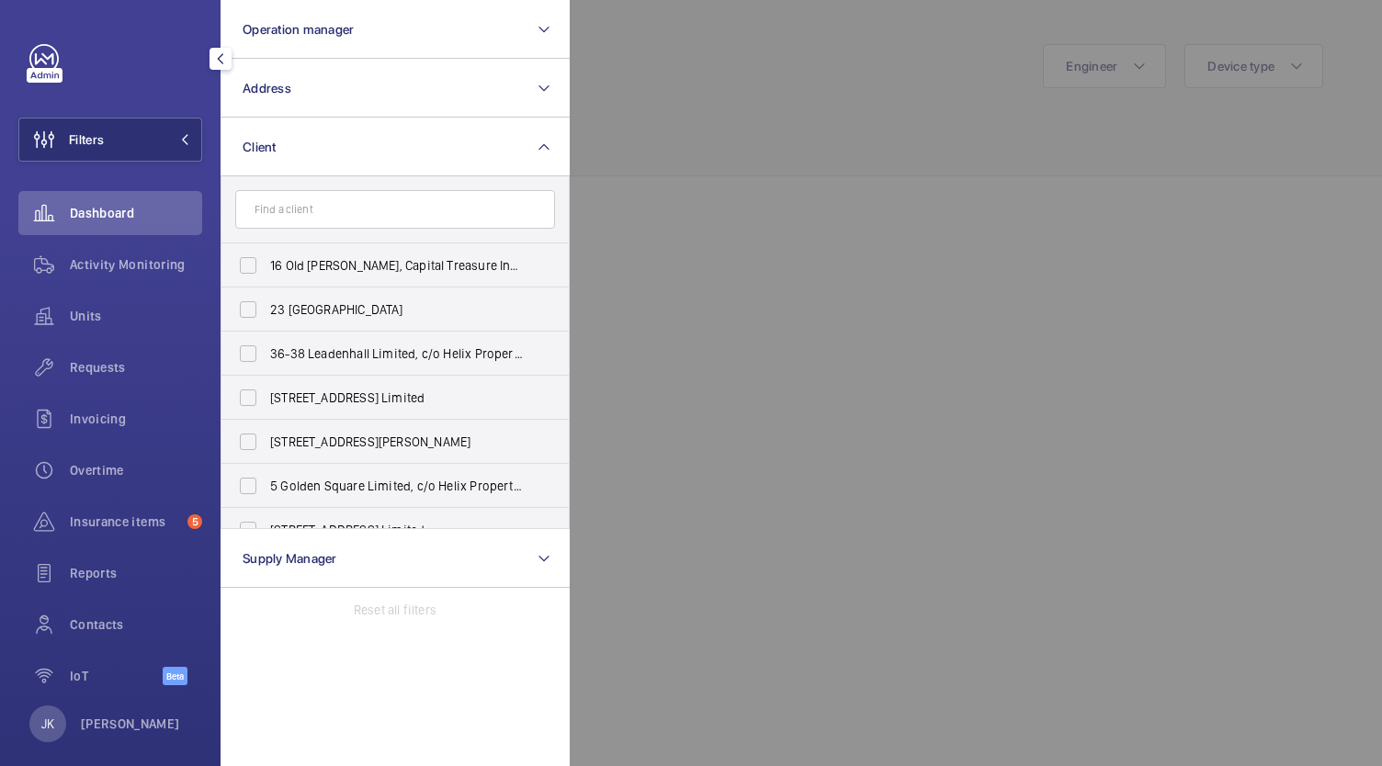
click at [454, 211] on input "text" at bounding box center [395, 209] width 320 height 39
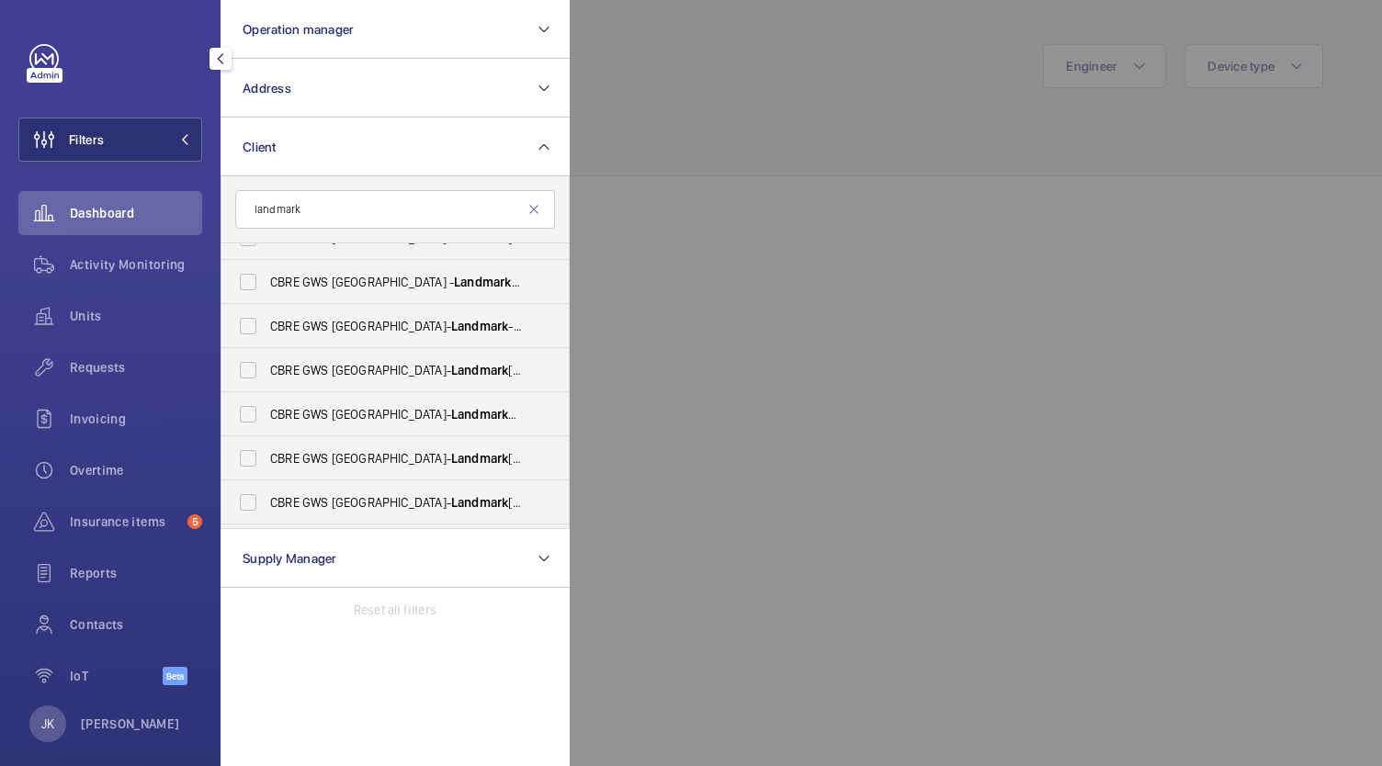
scroll to position [465, 0]
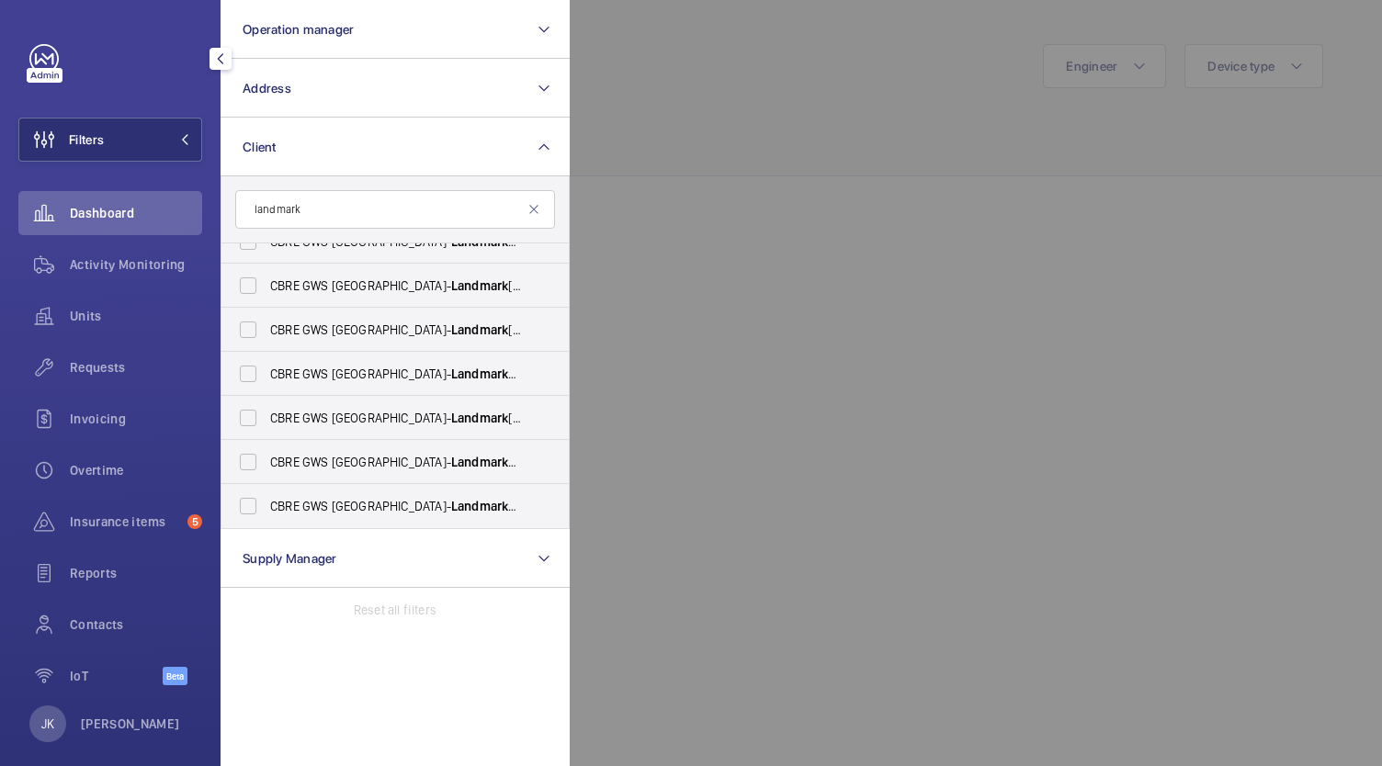
click at [454, 206] on input "landmark" at bounding box center [395, 209] width 320 height 39
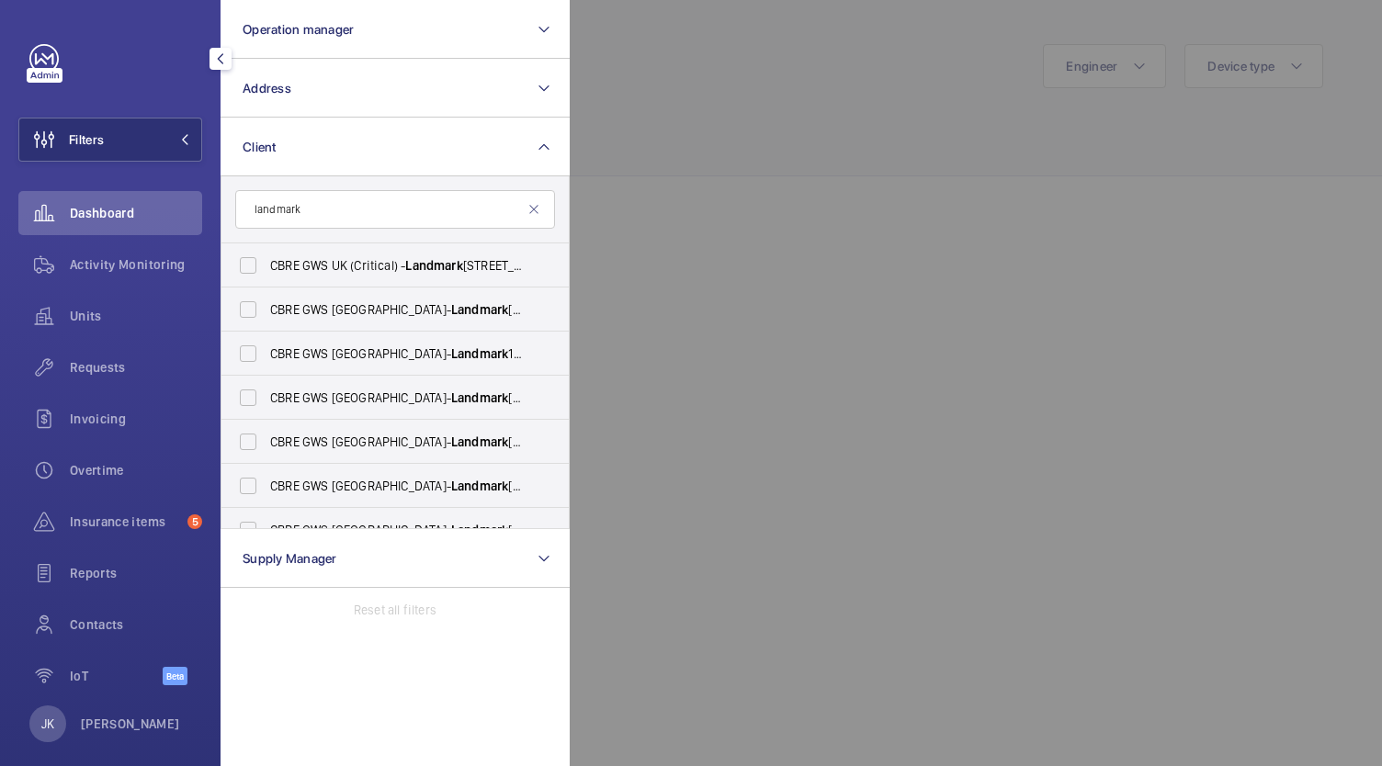
type input "landmark"
click at [245, 268] on input "CBRE GWS UK (Critical) - Landmark [STREET_ADDRESS]" at bounding box center [248, 265] width 37 height 37
checkbox input "true"
click at [260, 296] on input "CBRE GWS UK- Landmark [STREET_ADDRESS]" at bounding box center [248, 309] width 37 height 37
checkbox input "true"
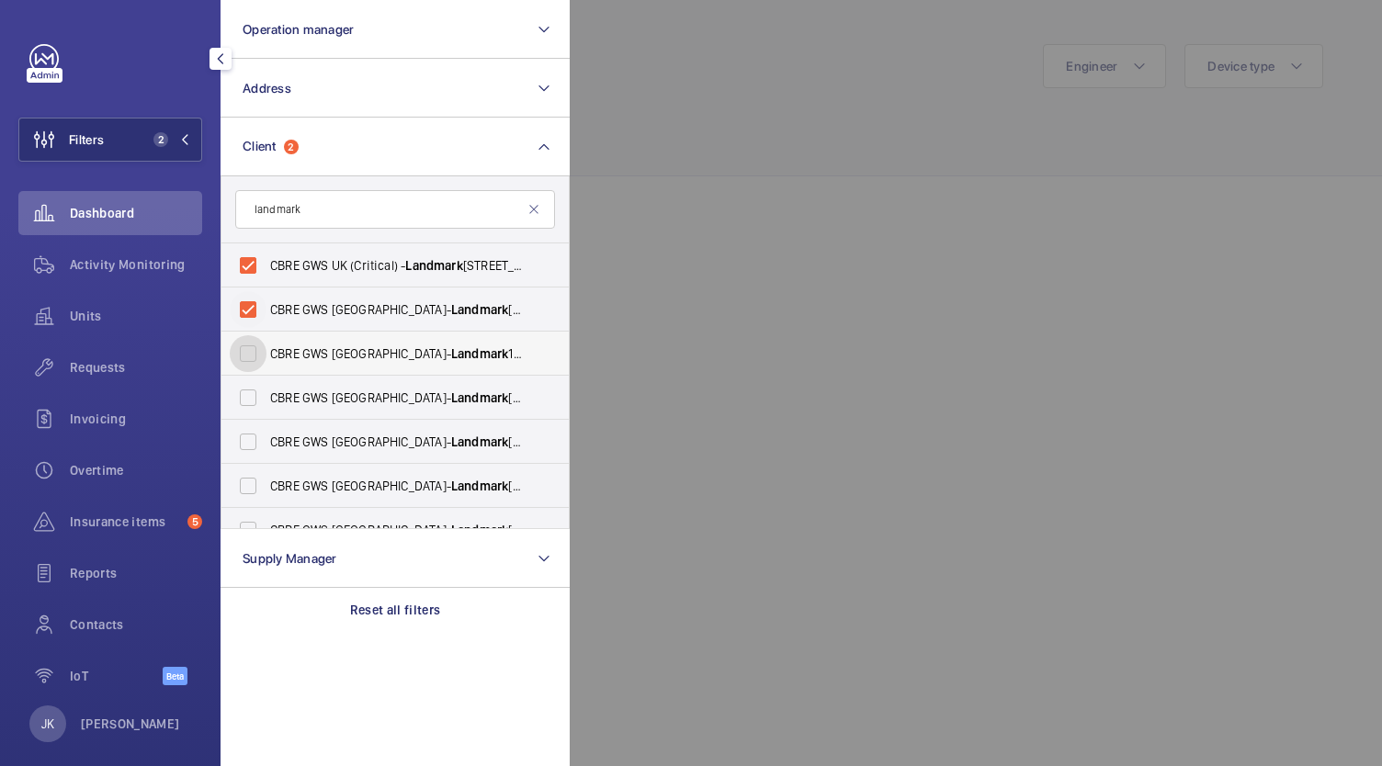
click at [250, 345] on input "CBRE GWS UK- Landmark [STREET_ADDRESS]" at bounding box center [248, 353] width 37 height 37
checkbox input "true"
click at [243, 395] on input "CBRE GWS UK- Landmark [STREET_ADDRESS]" at bounding box center [248, 397] width 37 height 37
checkbox input "true"
click at [254, 430] on input "CBRE GWS [GEOGRAPHIC_DATA]- Landmark [STREET_ADDRESS][PERSON_NAME]" at bounding box center [248, 442] width 37 height 37
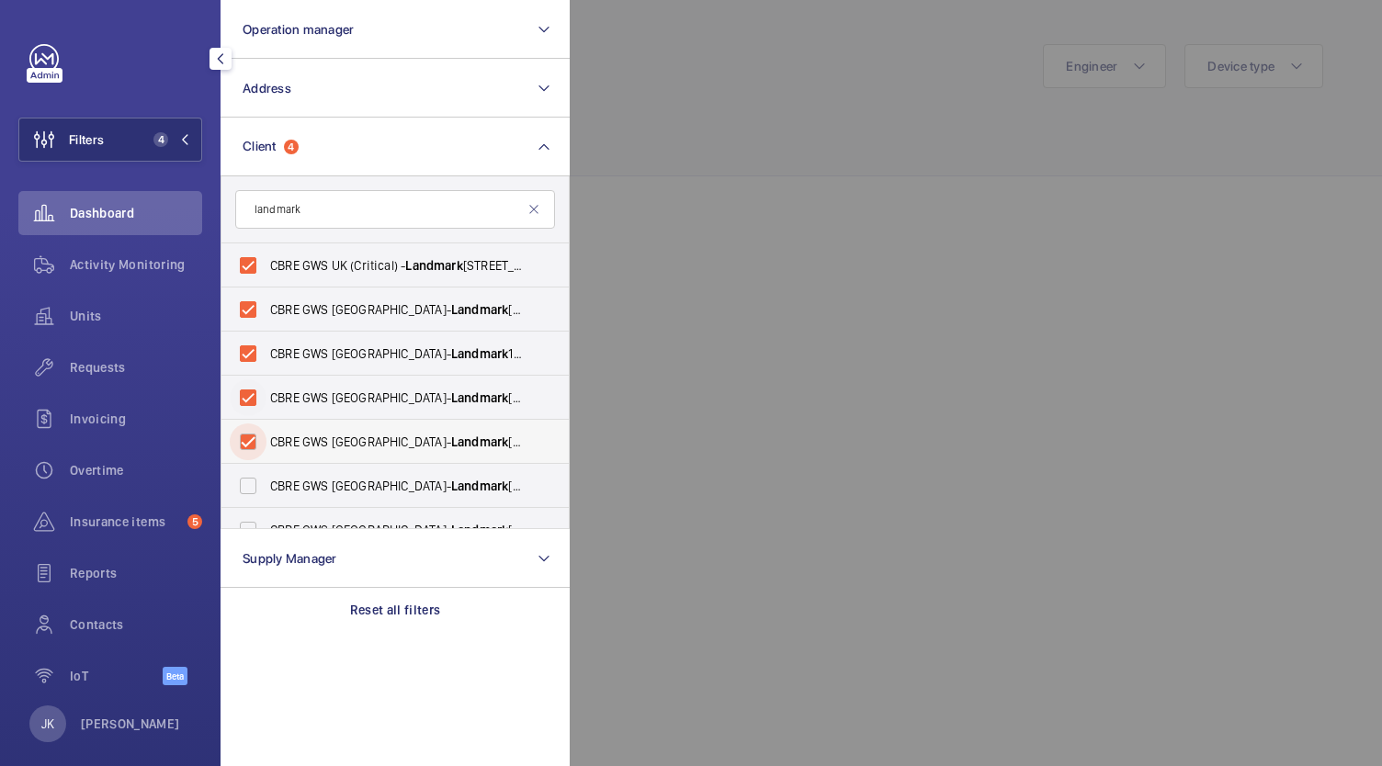
checkbox input "true"
click at [258, 470] on input "CBRE GWS UK- Landmark [STREET_ADDRESS]" at bounding box center [248, 486] width 37 height 37
checkbox input "true"
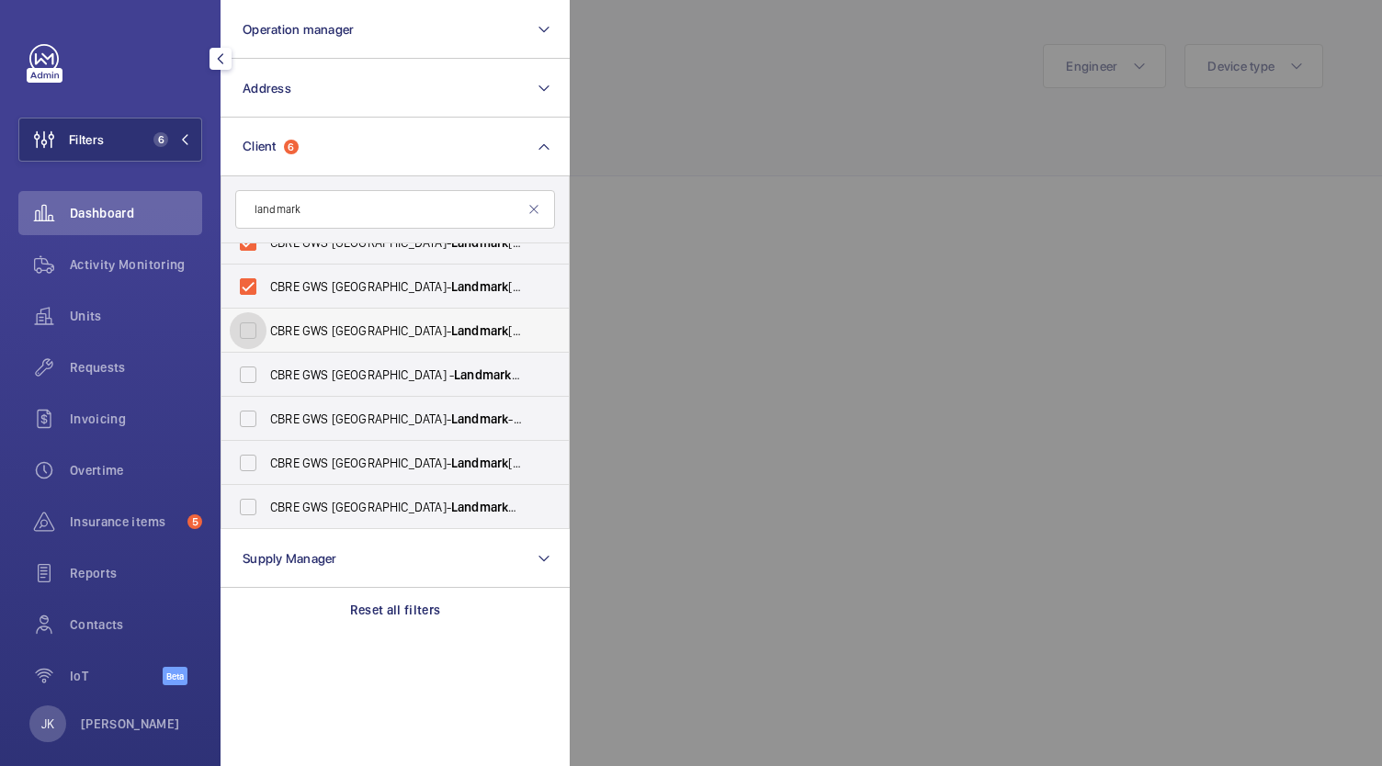
click at [255, 337] on input "CBRE GWS UK- Landmark [STREET_ADDRESS]" at bounding box center [248, 330] width 37 height 37
checkbox input "true"
click at [252, 386] on input "CBRE GWS UK - Landmark [STREET_ADDRESS]" at bounding box center [248, 375] width 37 height 37
checkbox input "true"
click at [250, 426] on input "CBRE GWS UK- Landmark - [STREET_ADDRESS]" at bounding box center [248, 419] width 37 height 37
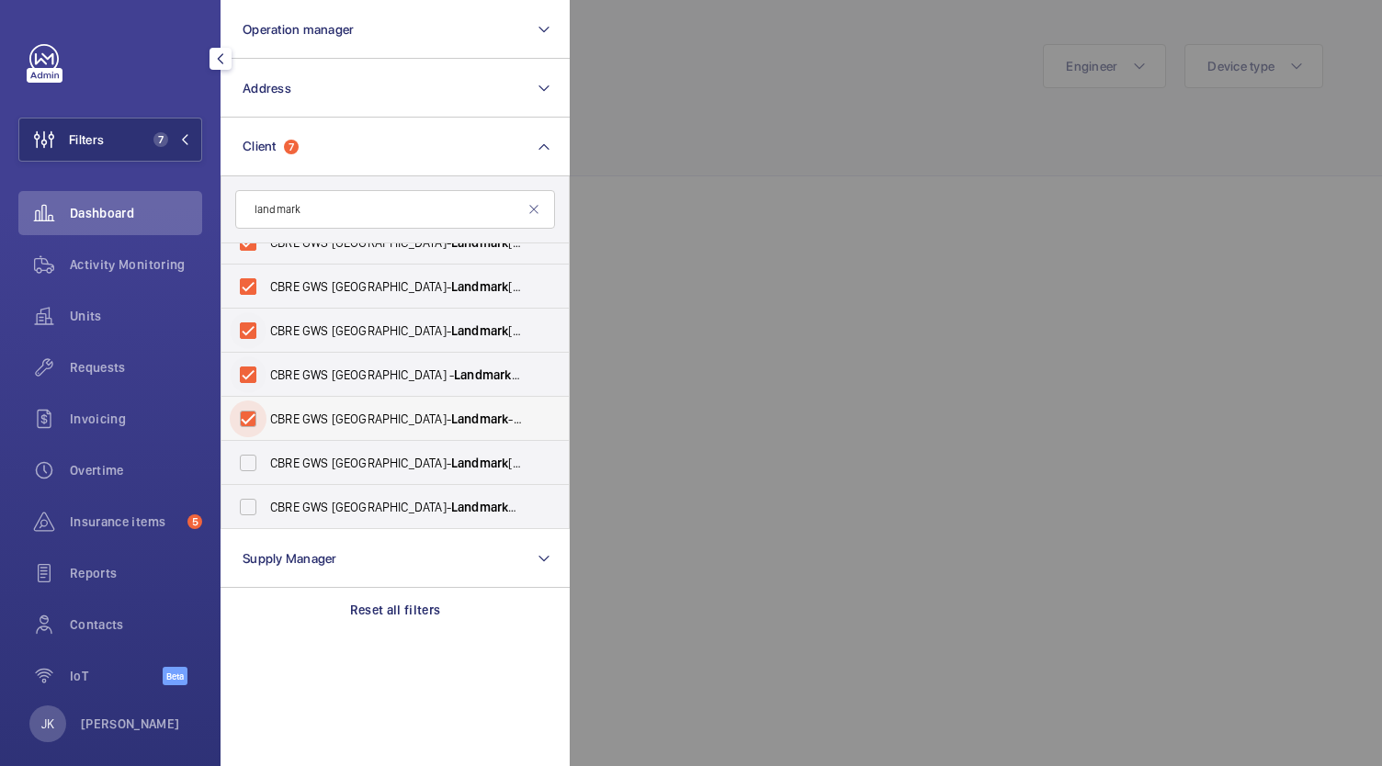
checkbox input "true"
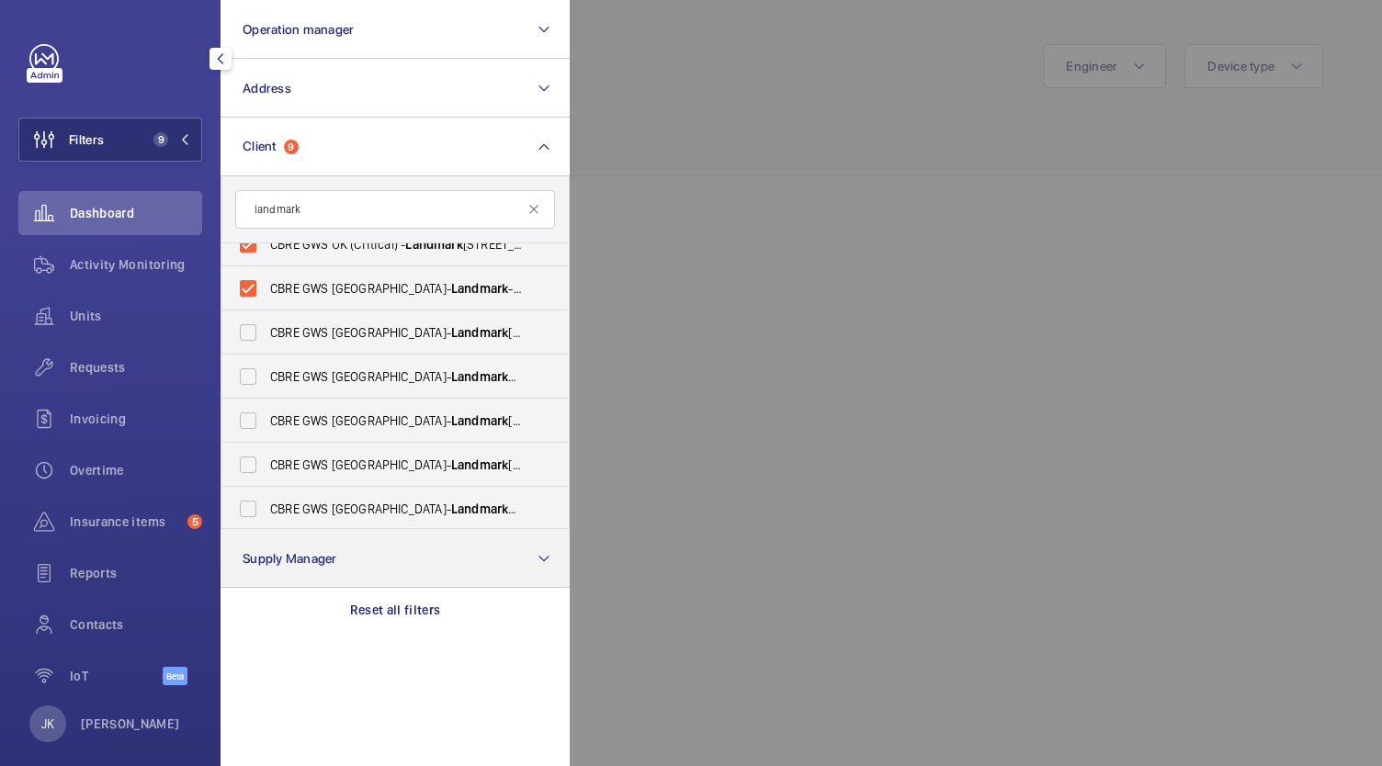
scroll to position [328, 0]
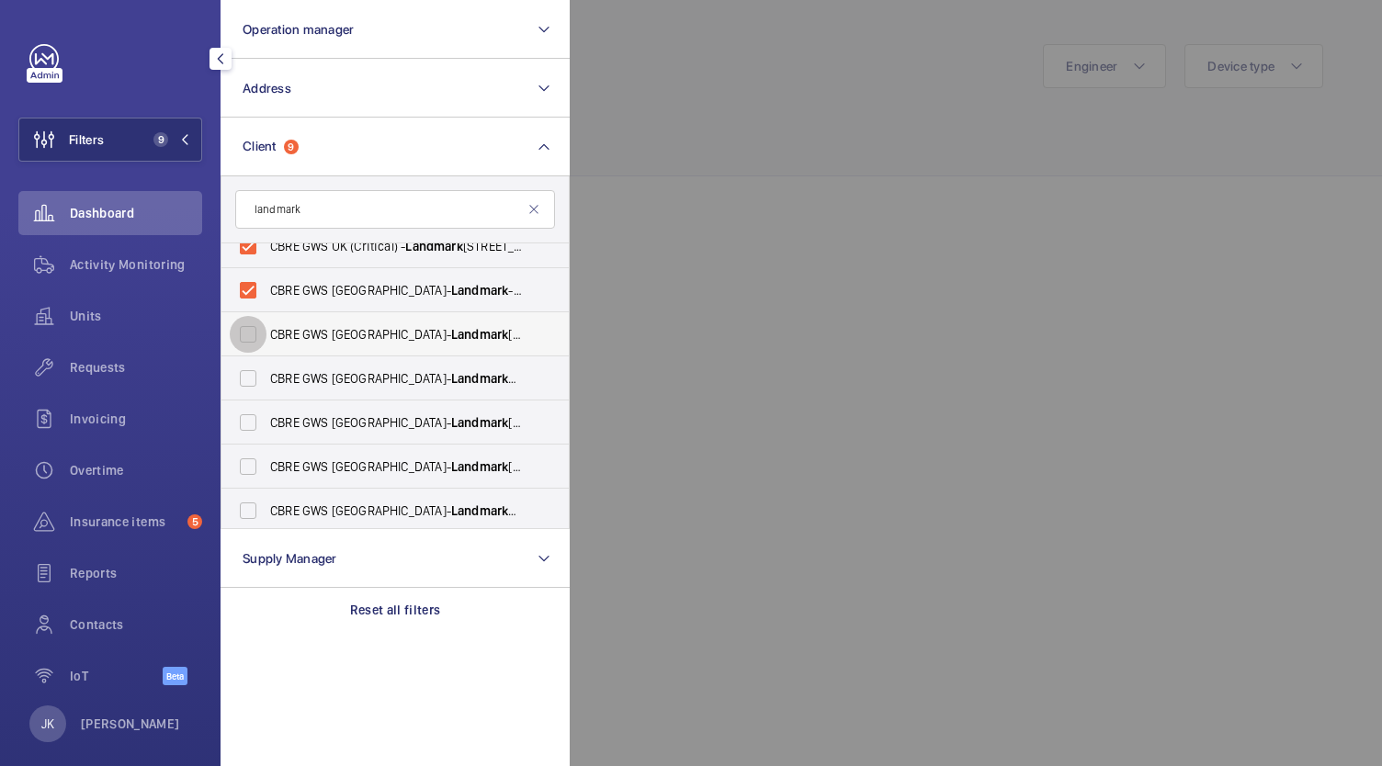
click at [243, 350] on input "CBRE GWS UK- Landmark [GEOGRAPHIC_DATA]" at bounding box center [248, 334] width 37 height 37
checkbox input "true"
click at [270, 386] on span "CBRE GWS UK- Landmark Chapter House" at bounding box center [396, 378] width 253 height 18
click at [266, 386] on input "CBRE GWS UK- Landmark Chapter House" at bounding box center [248, 378] width 37 height 37
checkbox input "true"
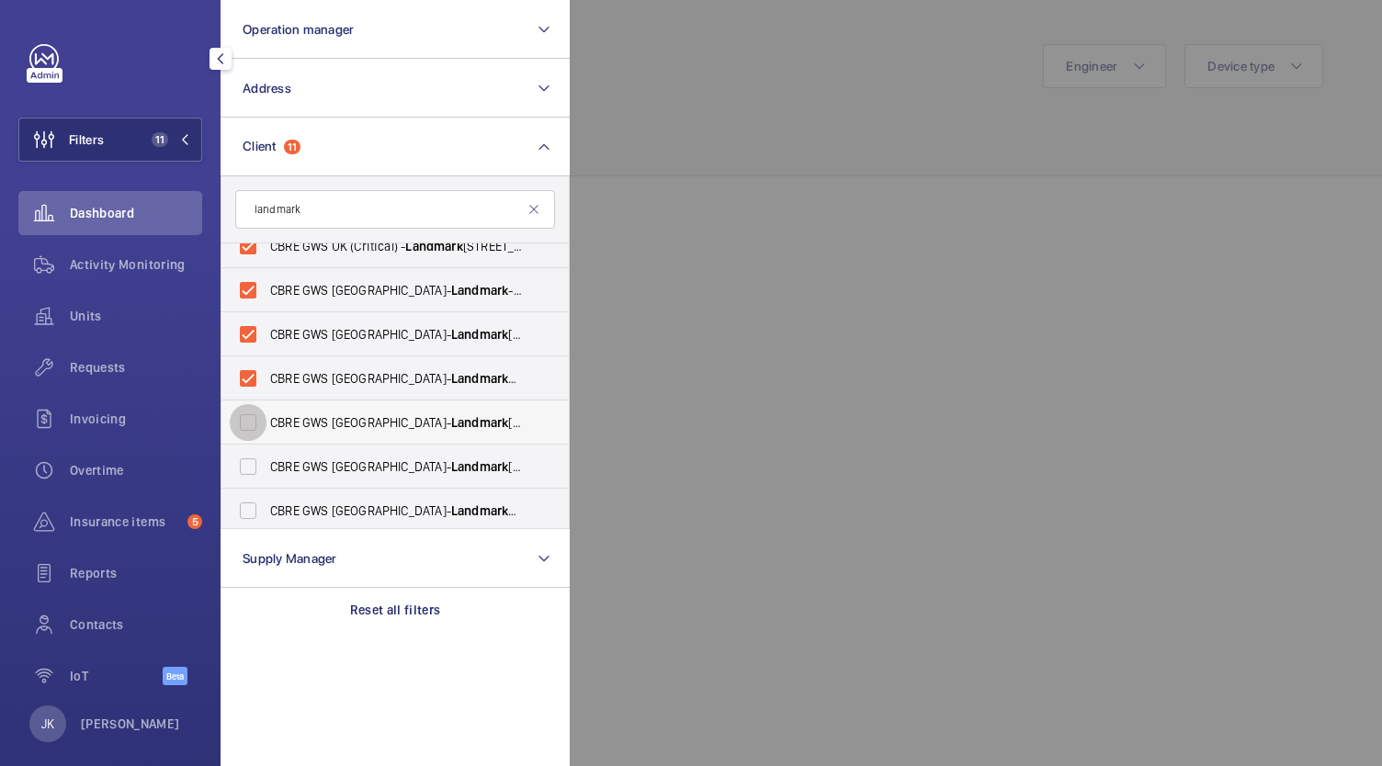
click at [255, 419] on input "CBRE GWS UK- Landmark [GEOGRAPHIC_DATA]" at bounding box center [248, 422] width 37 height 37
checkbox input "true"
click at [264, 464] on input "CBRE GWS UK- Landmark [GEOGRAPHIC_DATA]" at bounding box center [248, 466] width 37 height 37
checkbox input "true"
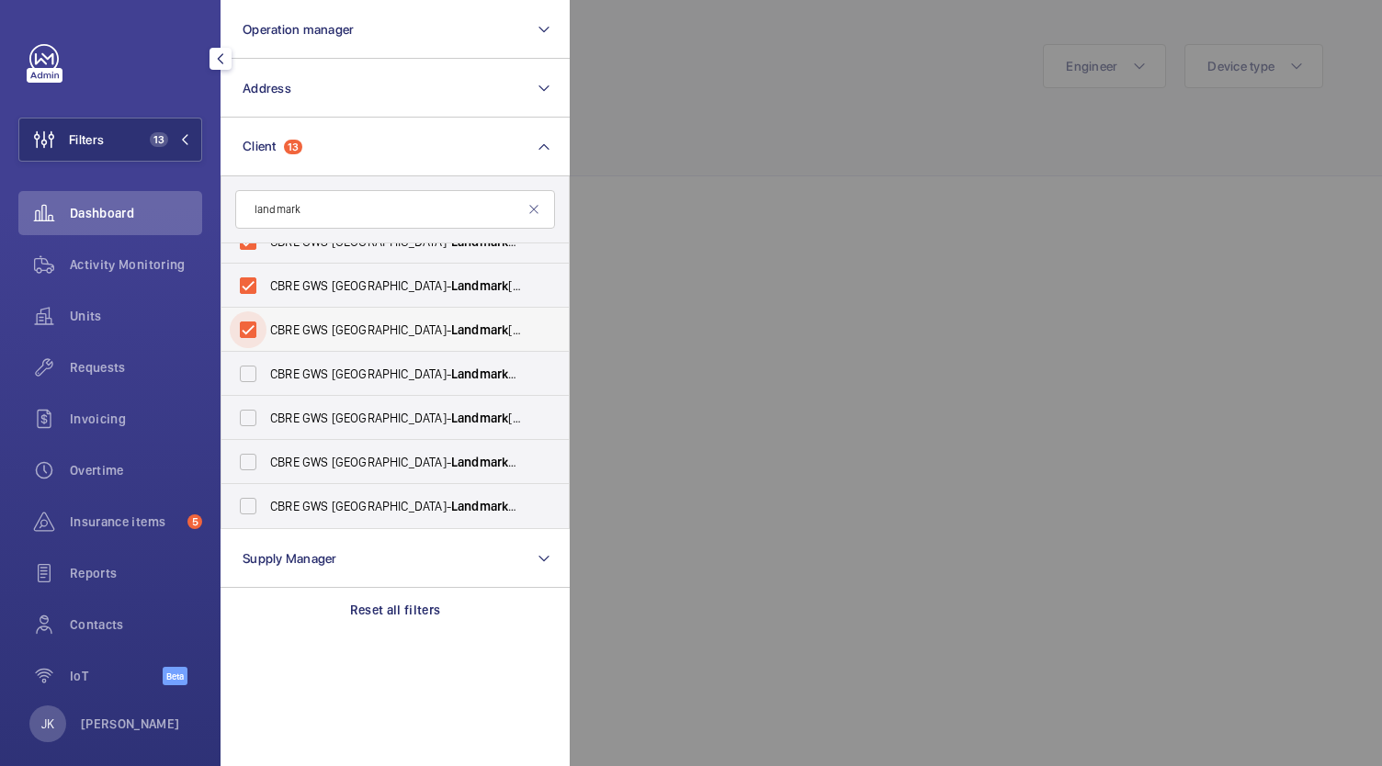
scroll to position [458, 0]
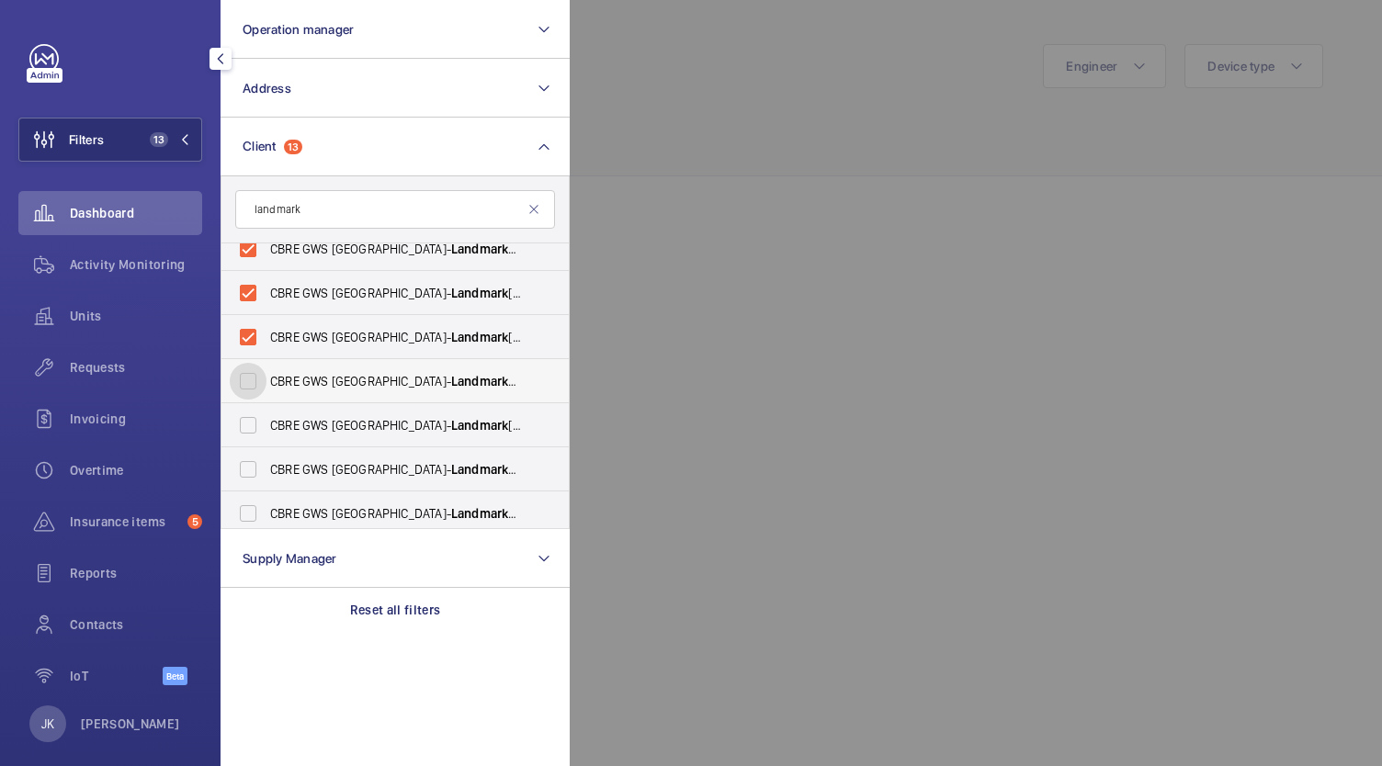
click at [256, 381] on input "CBRE GWS UK- Landmark Luminous House" at bounding box center [248, 381] width 37 height 37
checkbox input "true"
click at [252, 439] on input "CBRE GWS UK- Landmark [PERSON_NAME][GEOGRAPHIC_DATA]" at bounding box center [248, 425] width 37 height 37
checkbox input "true"
click at [264, 455] on input "CBRE GWS UK- Landmark Space Holborn" at bounding box center [248, 469] width 37 height 37
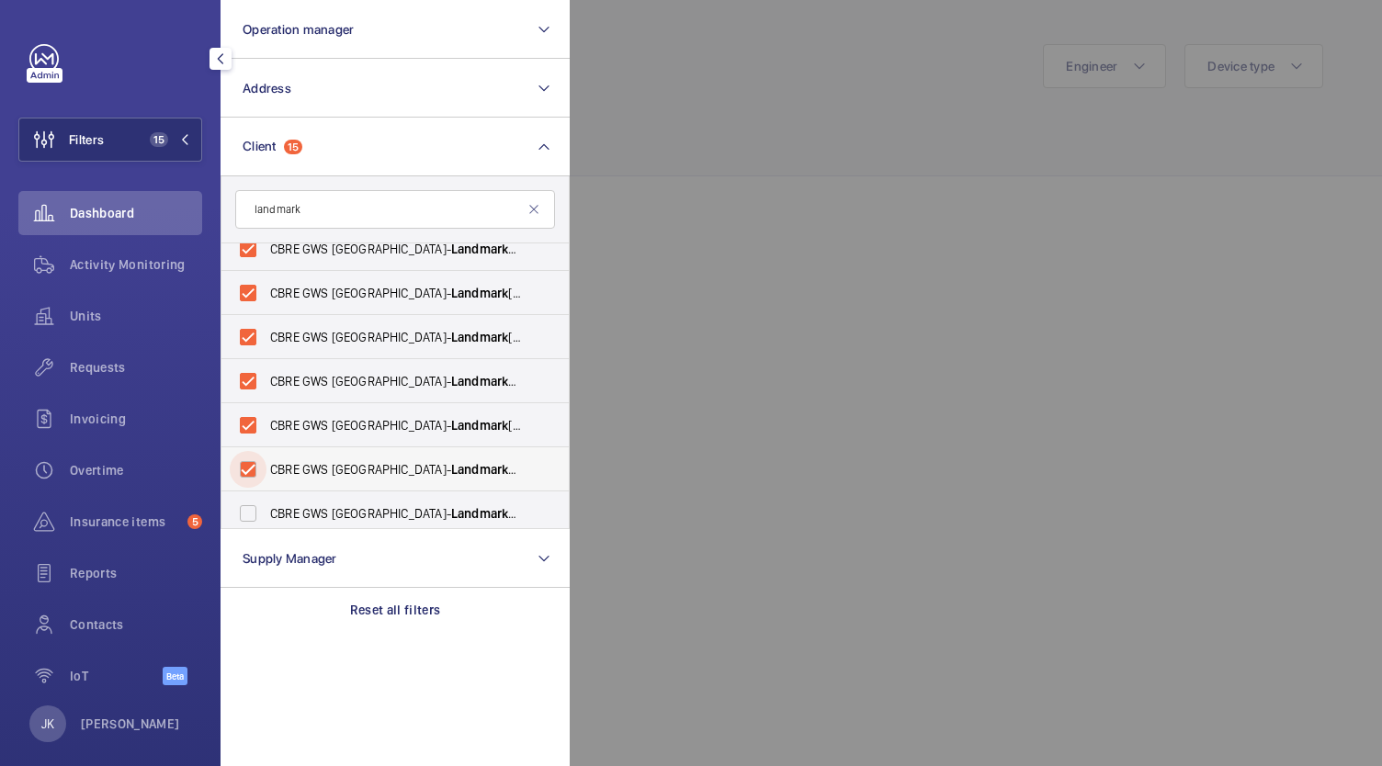
checkbox input "true"
click at [257, 519] on input "CBRE GWS UK- Landmark The Space Mayfair" at bounding box center [248, 513] width 37 height 37
checkbox input "true"
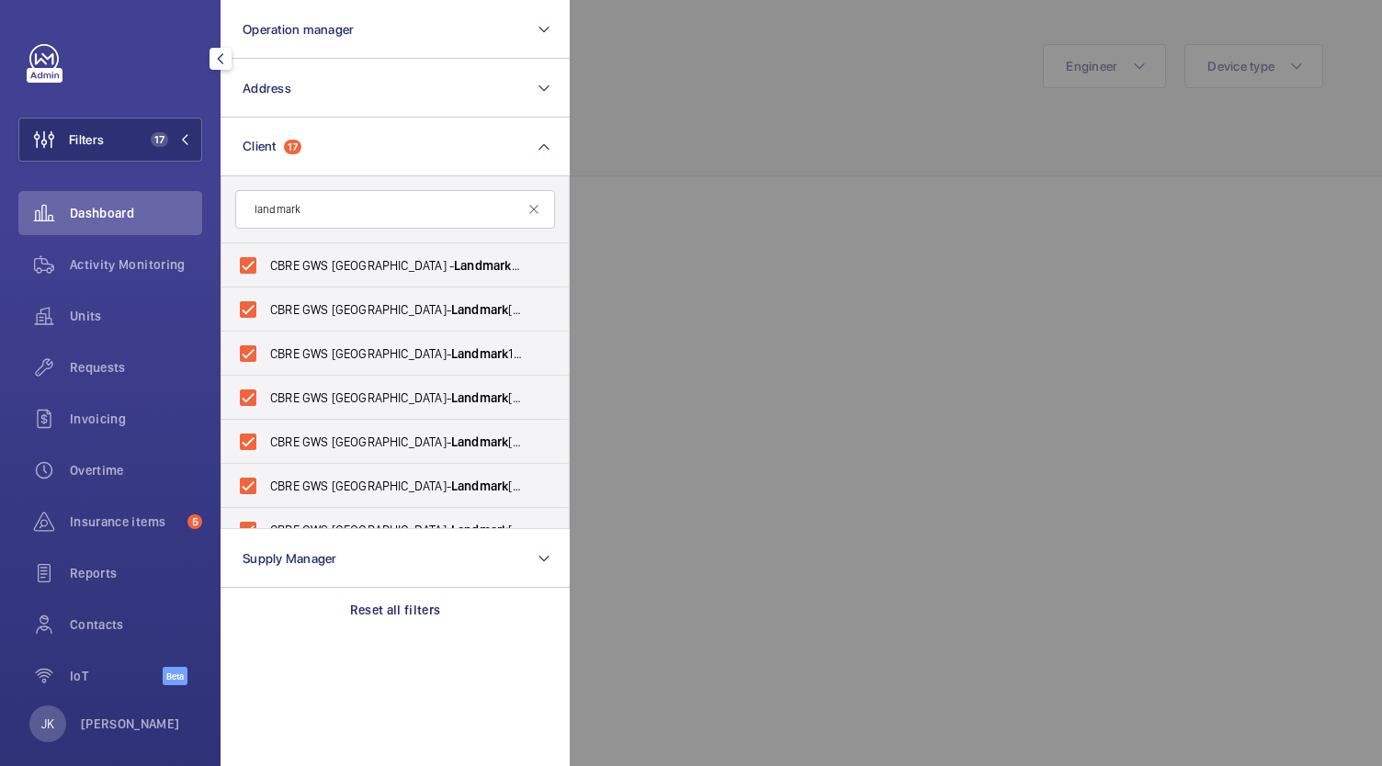
click at [704, 151] on div at bounding box center [1261, 383] width 1382 height 766
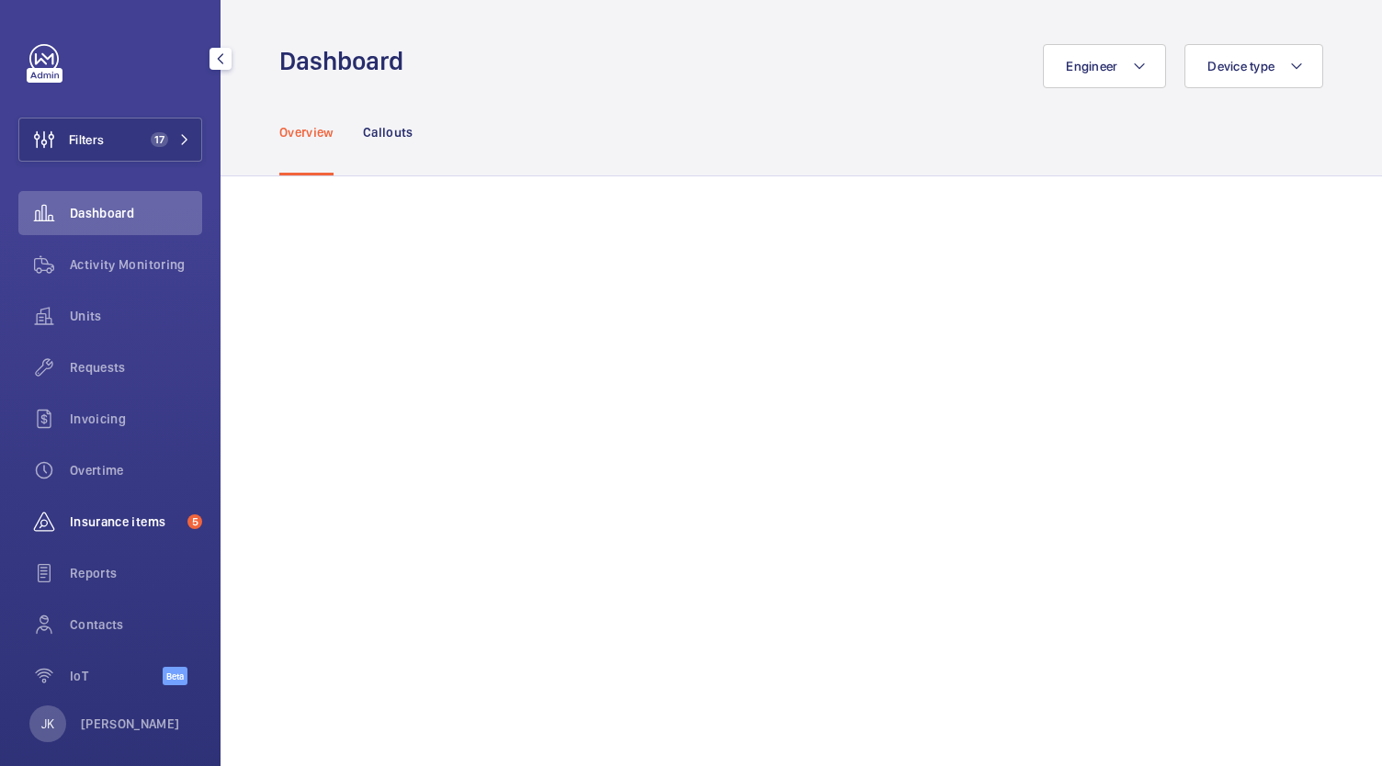
click at [112, 529] on span "Insurance items" at bounding box center [125, 522] width 110 height 18
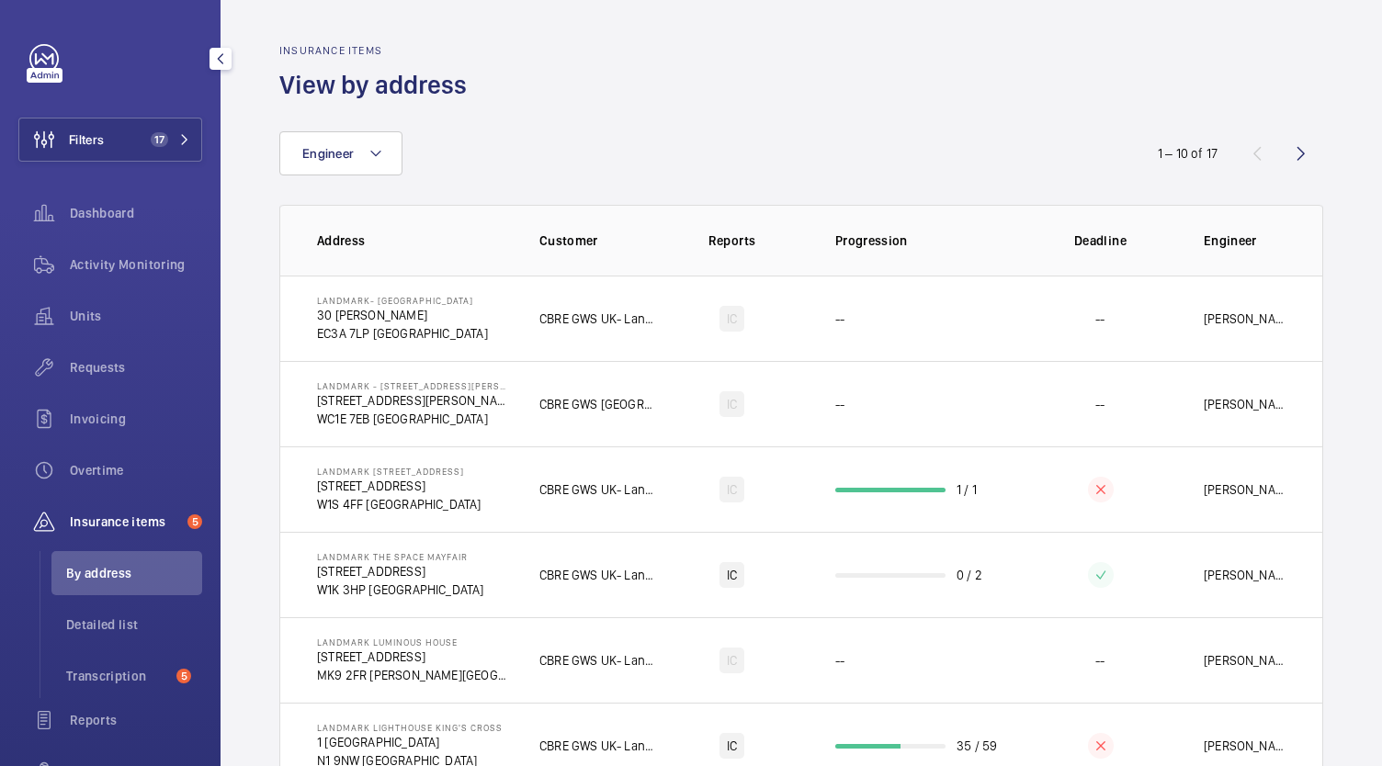
click at [108, 525] on span "Insurance items" at bounding box center [125, 522] width 110 height 18
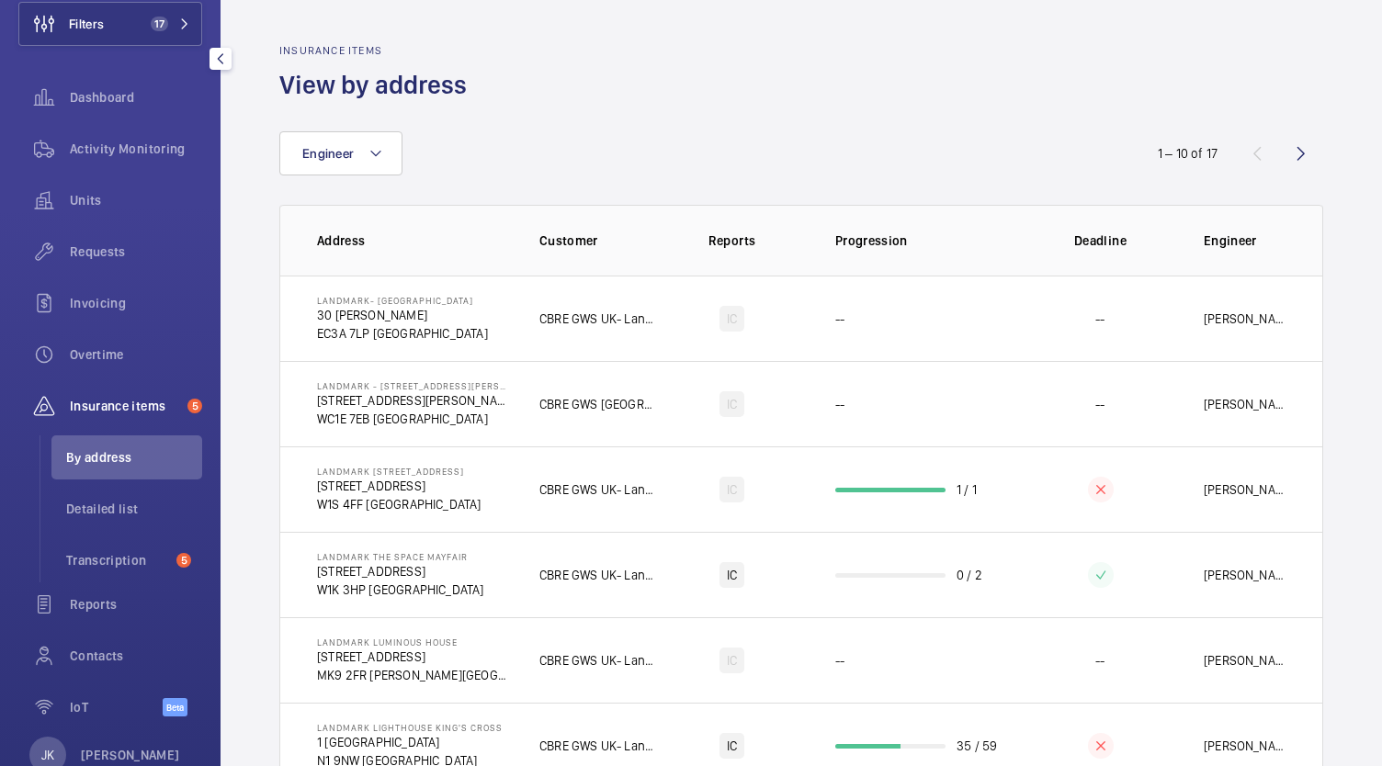
scroll to position [122, 0]
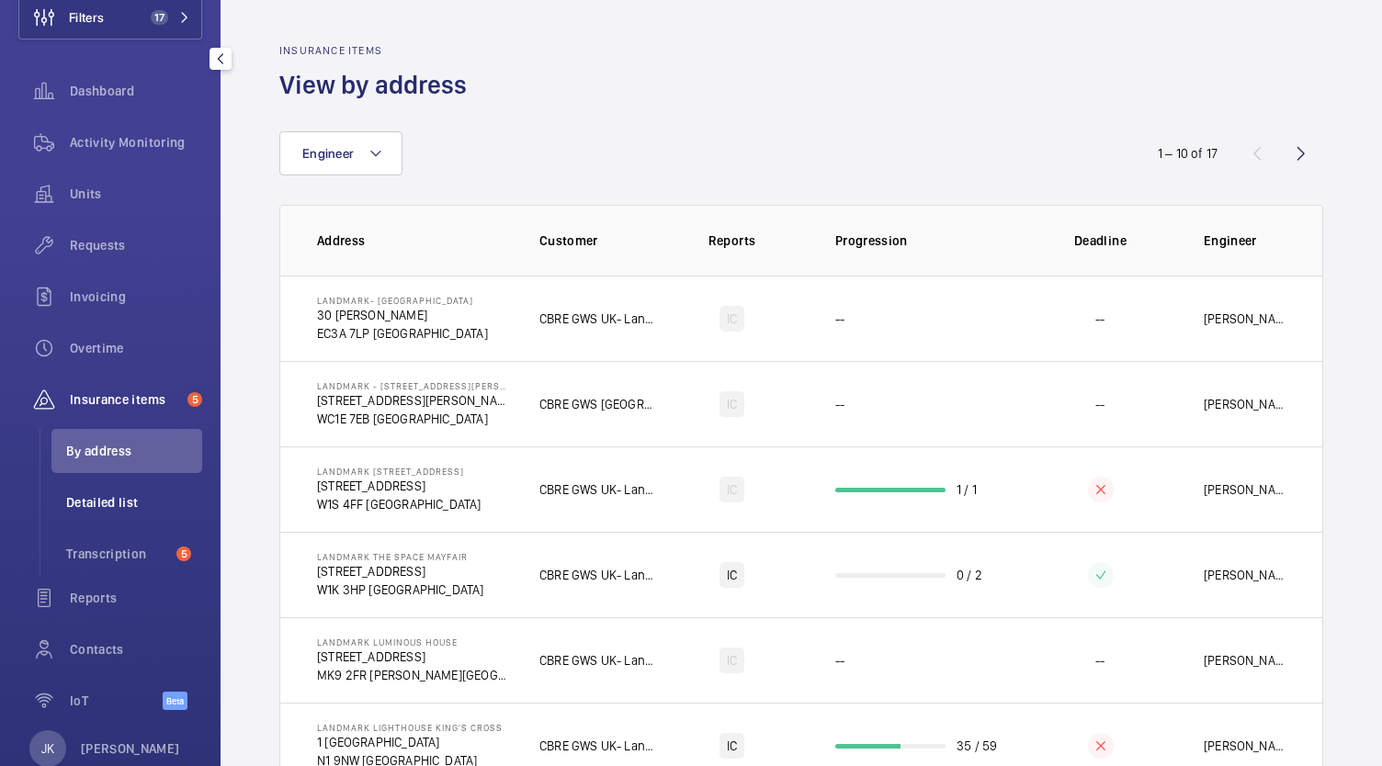
click at [97, 516] on li "Detailed list" at bounding box center [126, 503] width 151 height 44
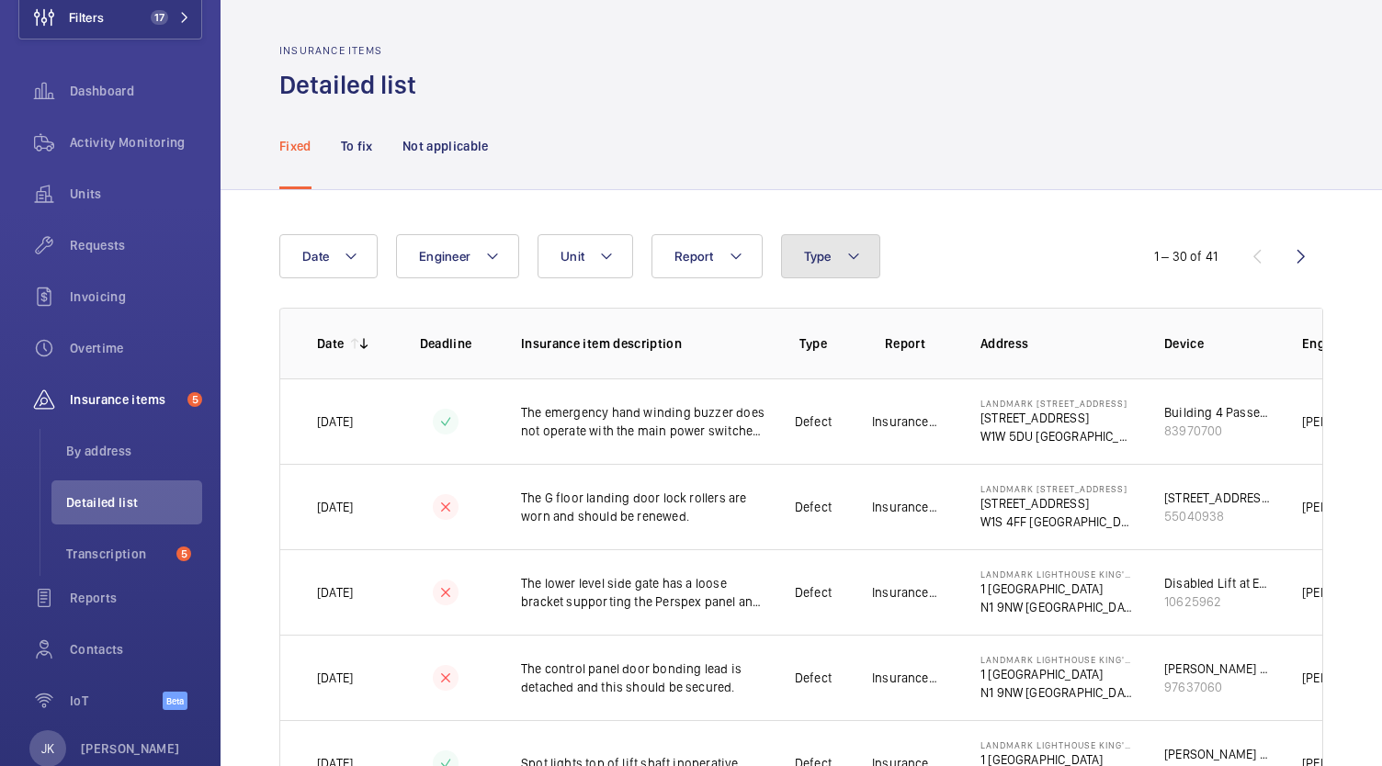
click at [844, 274] on button "Type" at bounding box center [830, 256] width 99 height 44
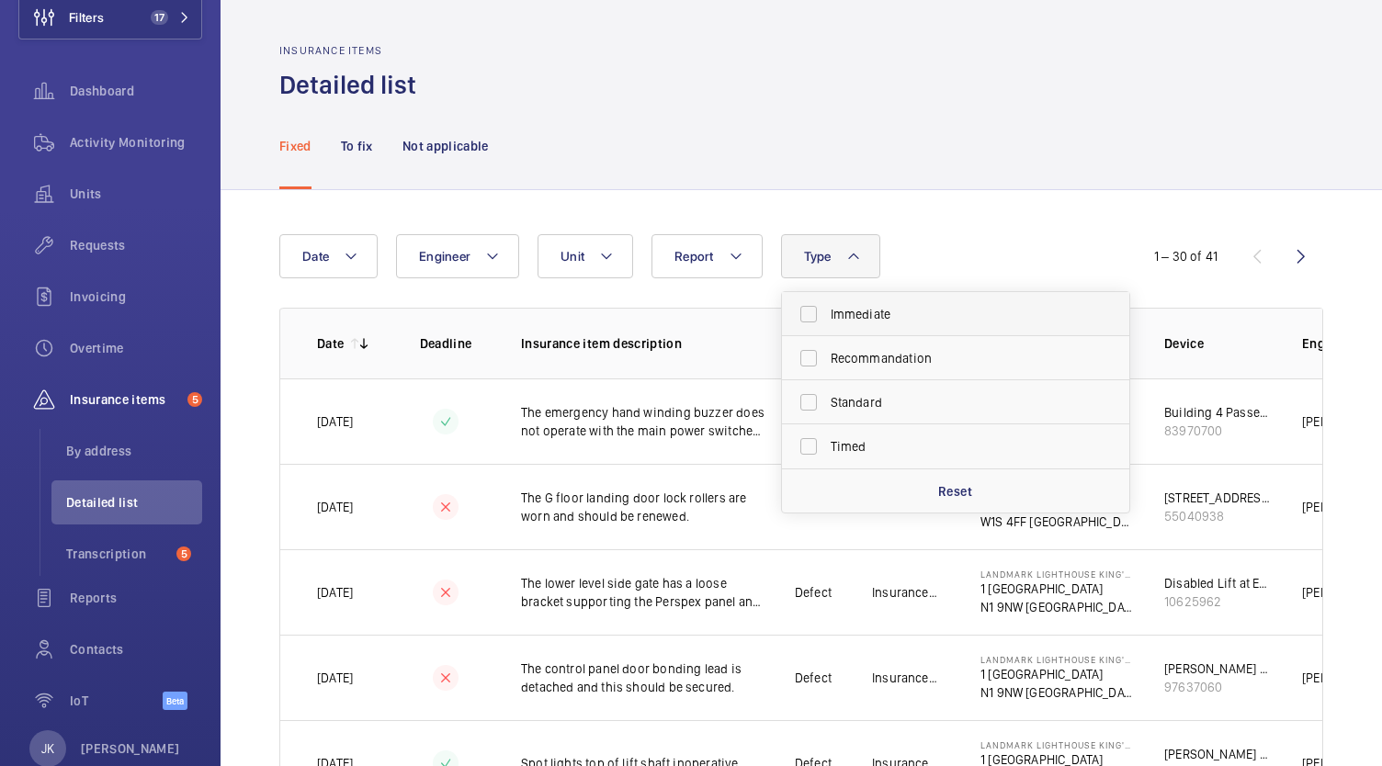
click at [897, 333] on label "Immediate" at bounding box center [942, 314] width 320 height 44
click at [827, 333] on input "Immediate" at bounding box center [808, 314] width 37 height 37
checkbox input "true"
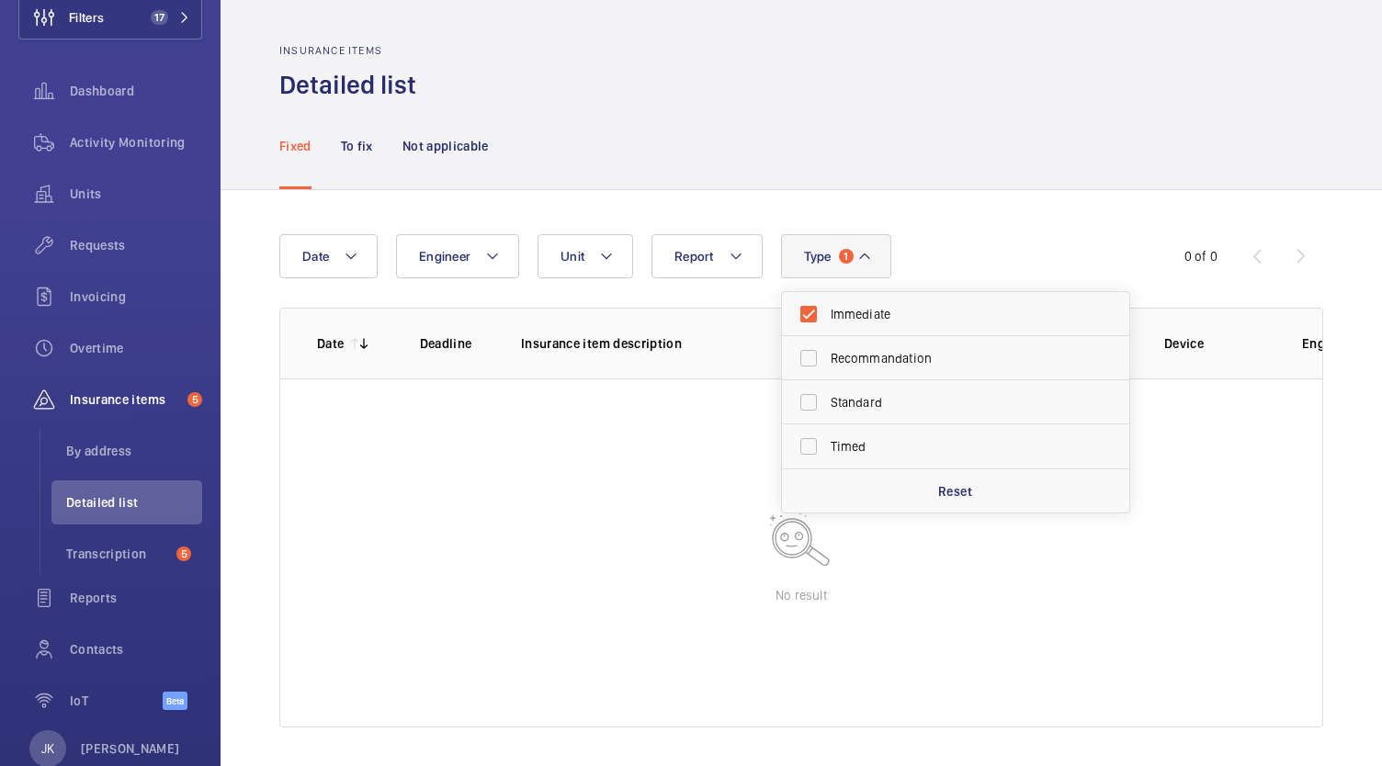
click at [1120, 172] on div "Fixed To fix Not applicable" at bounding box center [801, 145] width 1044 height 87
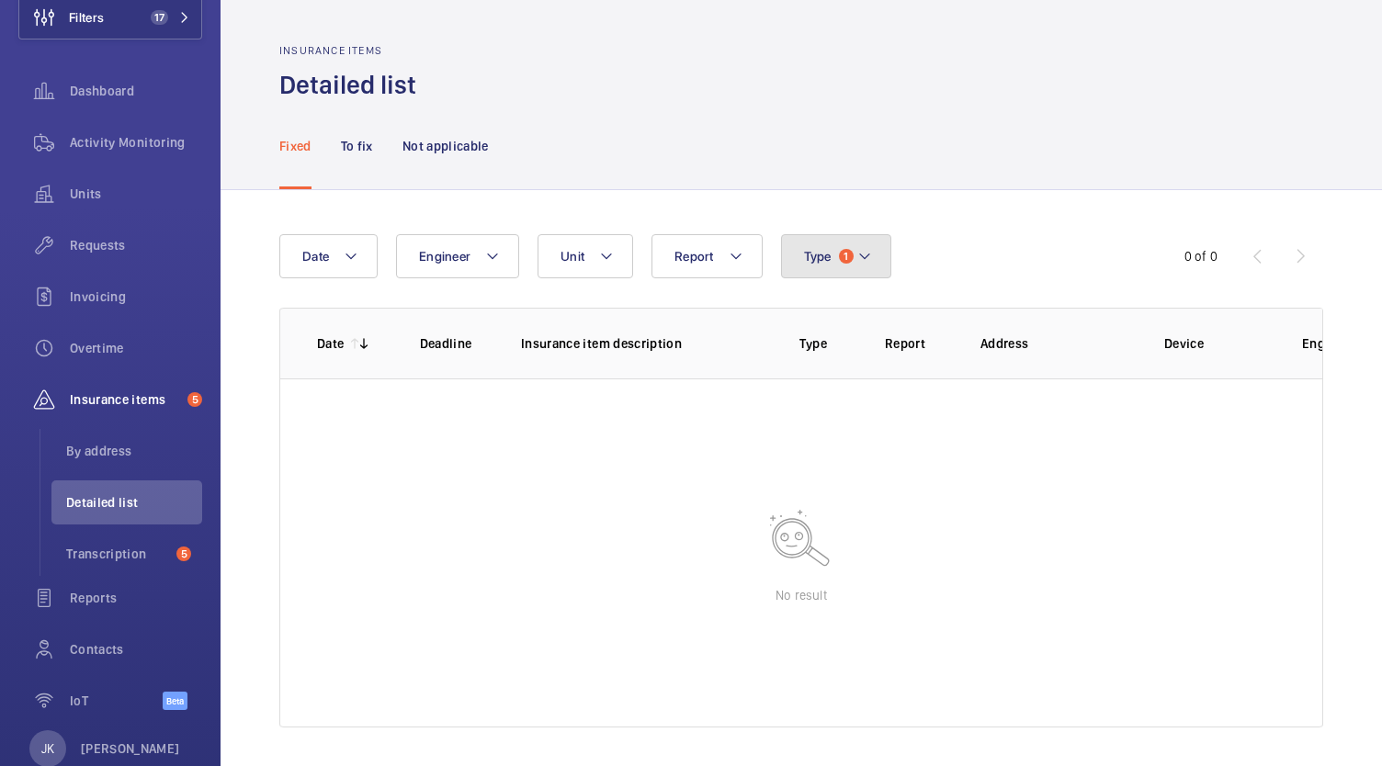
click at [861, 255] on mat-icon at bounding box center [864, 256] width 15 height 22
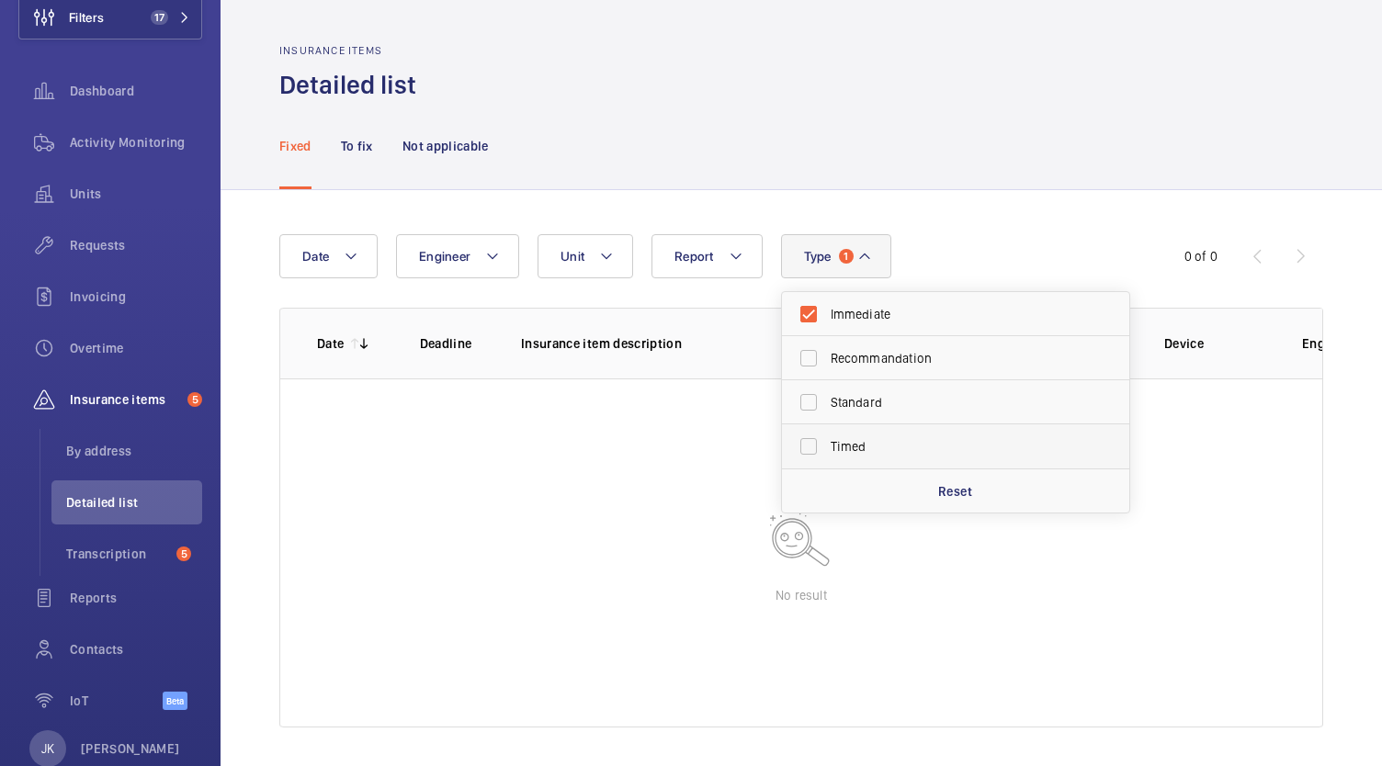
click at [876, 462] on label "Timed" at bounding box center [942, 447] width 320 height 44
click at [827, 462] on input "Timed" at bounding box center [808, 446] width 37 height 37
checkbox input "true"
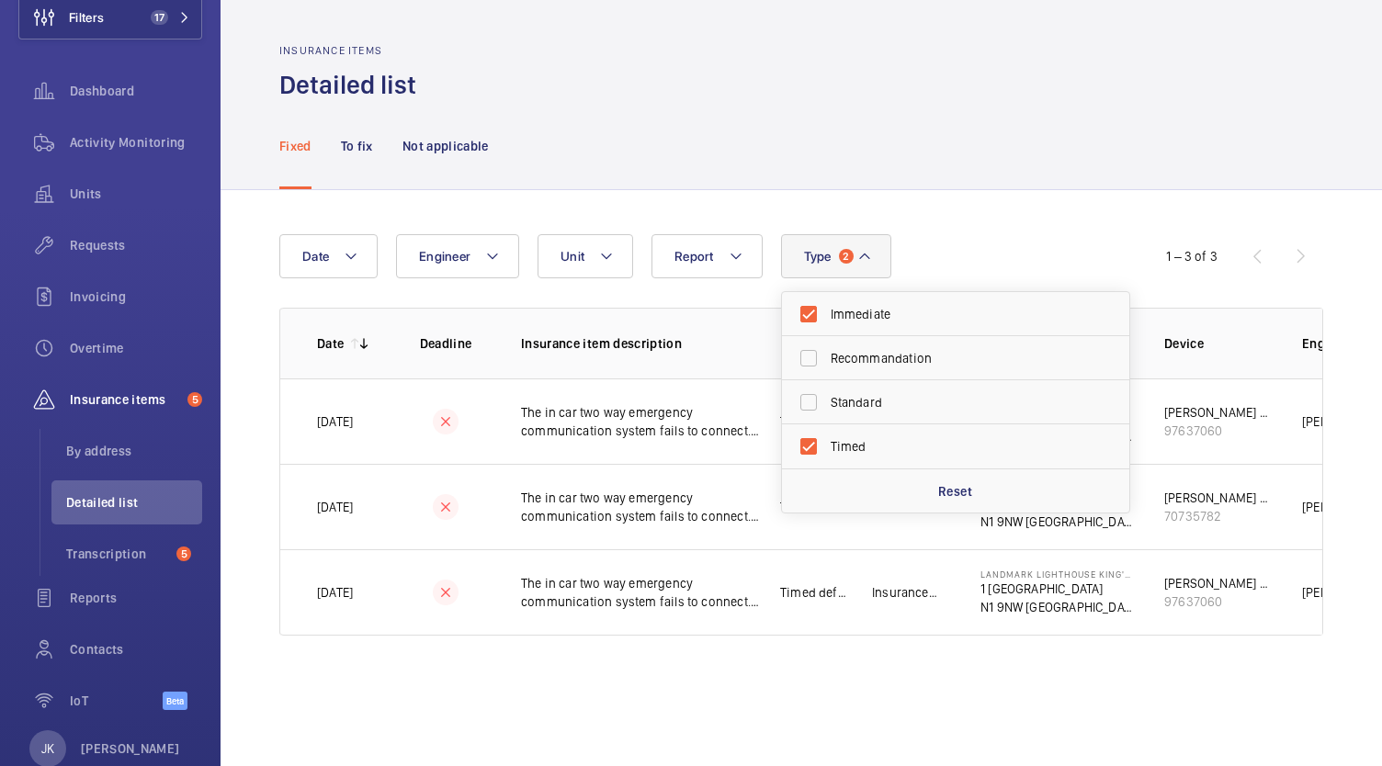
click at [1097, 165] on div "Fixed To fix Not applicable" at bounding box center [801, 145] width 1044 height 87
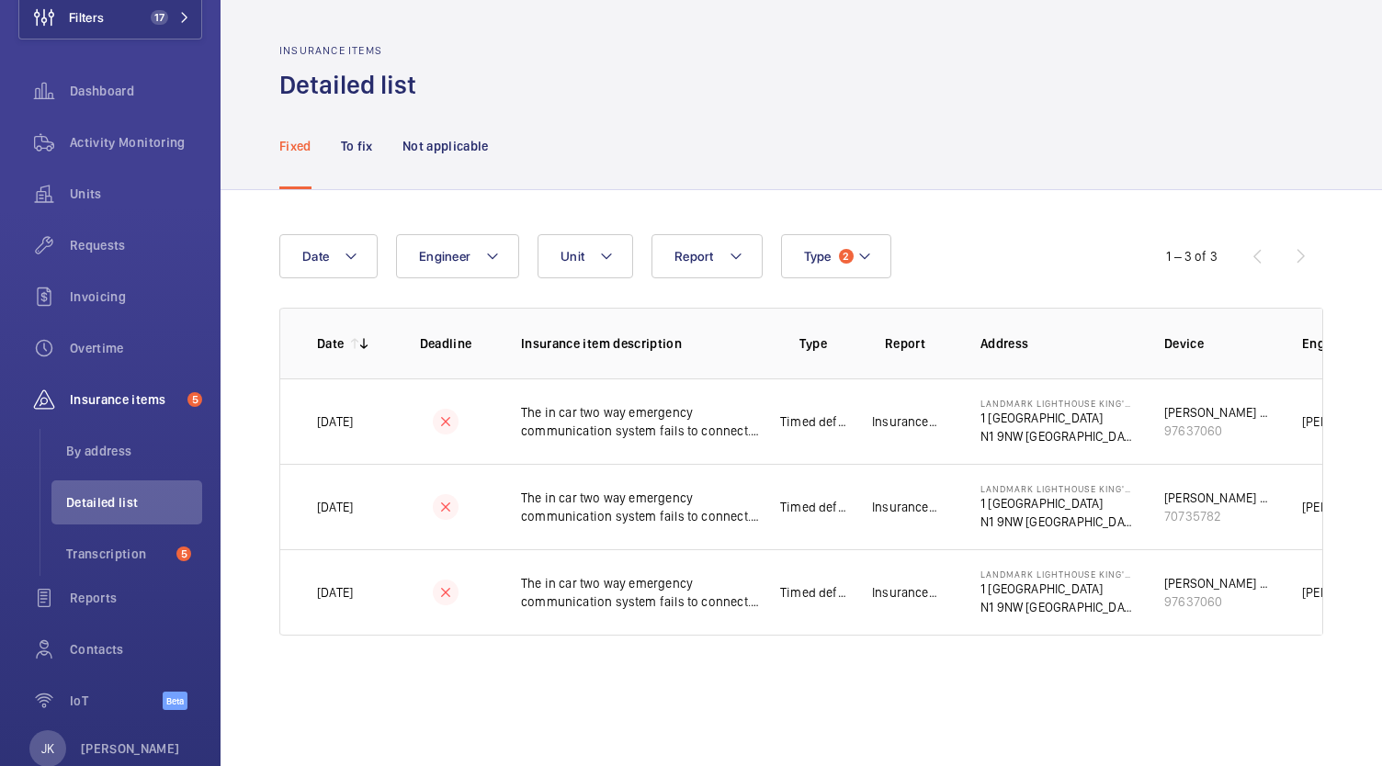
click at [900, 708] on wm-front-admin-audit-defect-details "Insurance items Detailed list Fixed To fix Not applicable Date Engineer Unit Re…" at bounding box center [801, 383] width 1161 height 766
click at [924, 693] on wm-front-admin-audit-defect-details "Insurance items Detailed list Fixed To fix Not applicable Date Engineer Unit Re…" at bounding box center [801, 383] width 1161 height 766
click at [364, 141] on p "To fix" at bounding box center [357, 146] width 32 height 18
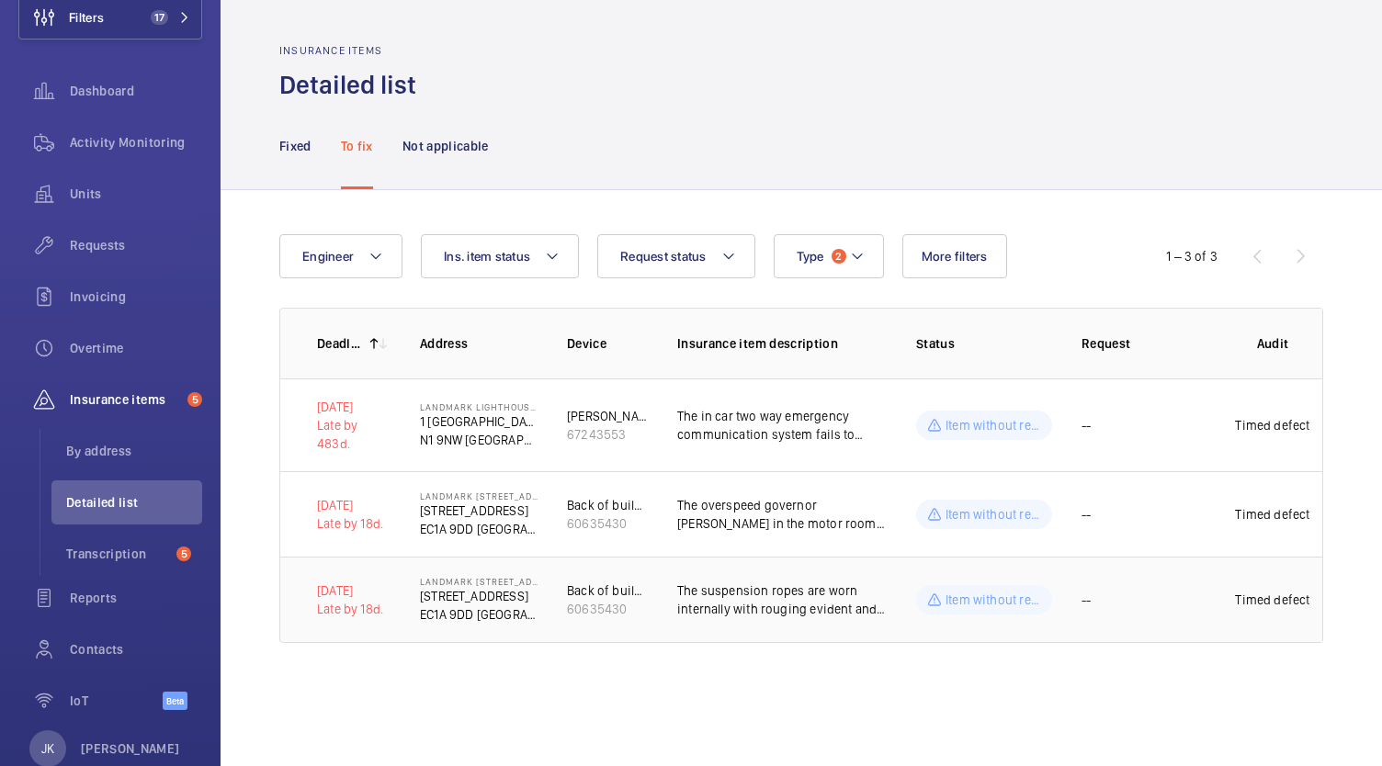
click at [752, 602] on p "The suspension ropes are worn internally with rouging evident and should be ren…" at bounding box center [782, 600] width 210 height 37
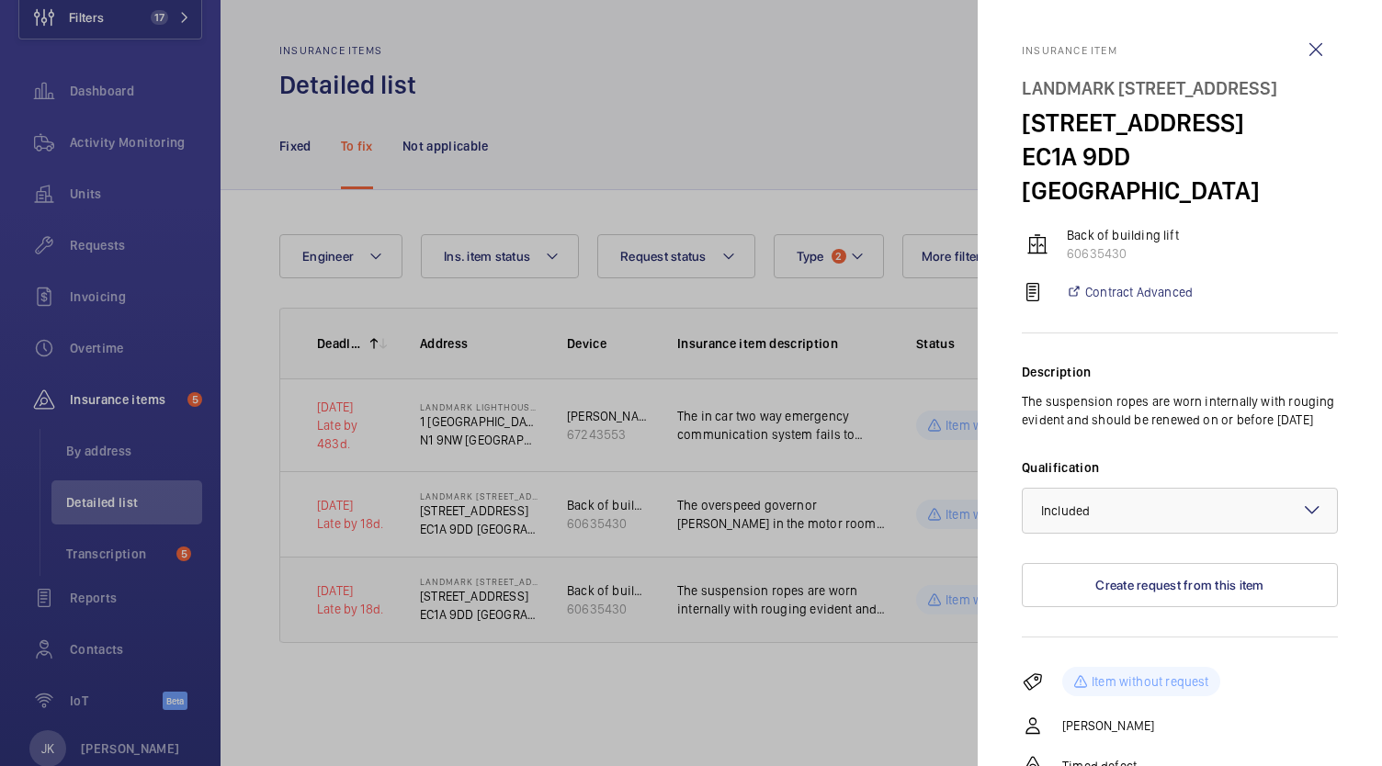
scroll to position [149, 0]
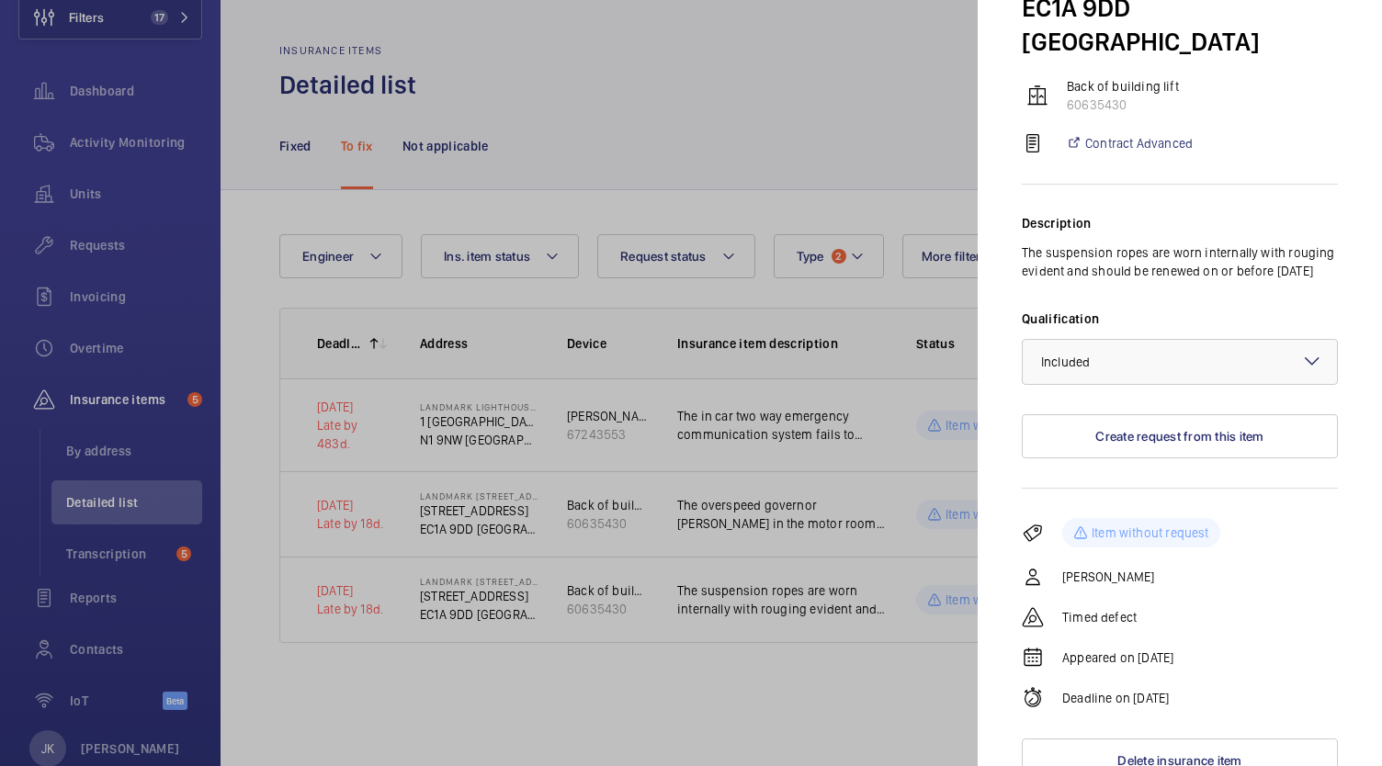
click at [702, 729] on div at bounding box center [691, 383] width 1382 height 766
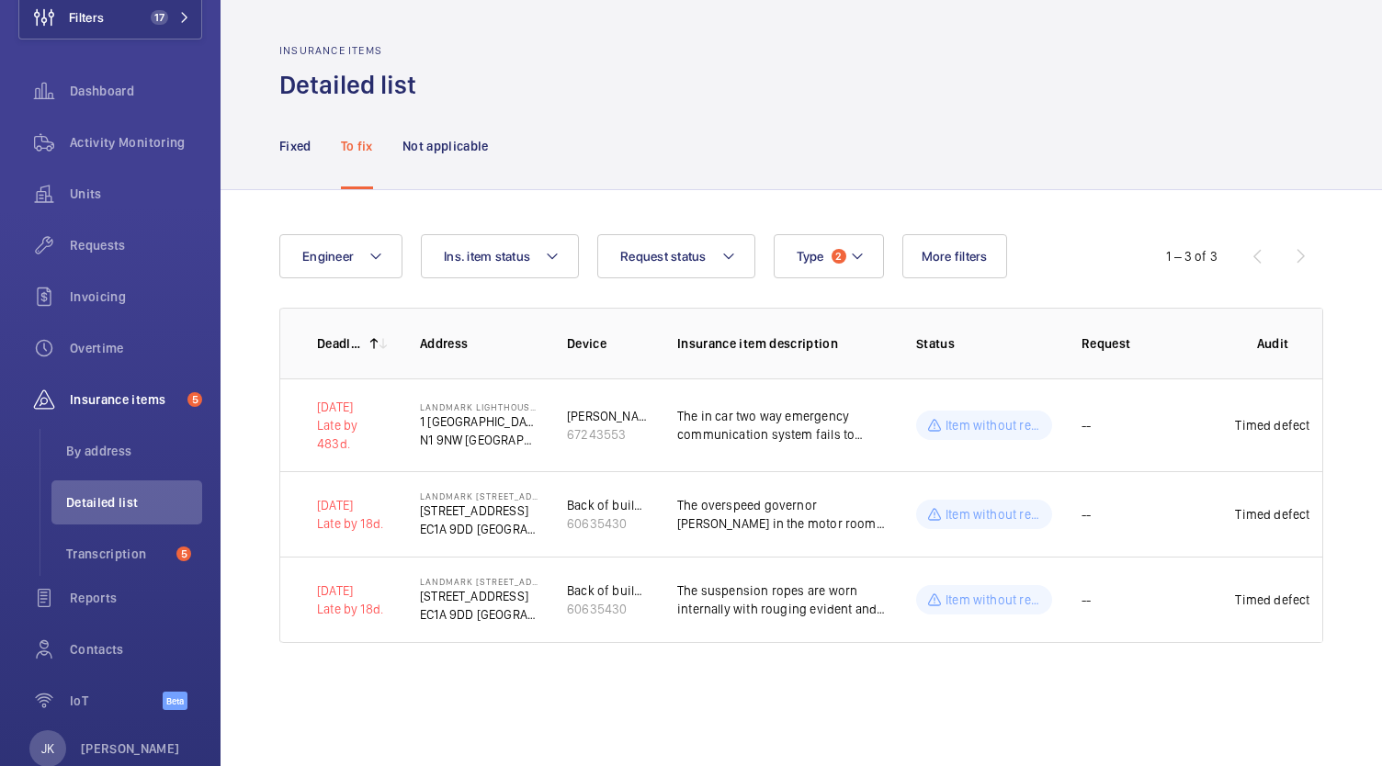
scroll to position [0, 0]
click at [805, 591] on p "The suspension ropes are worn internally with rouging evident and should be ren…" at bounding box center [782, 600] width 210 height 37
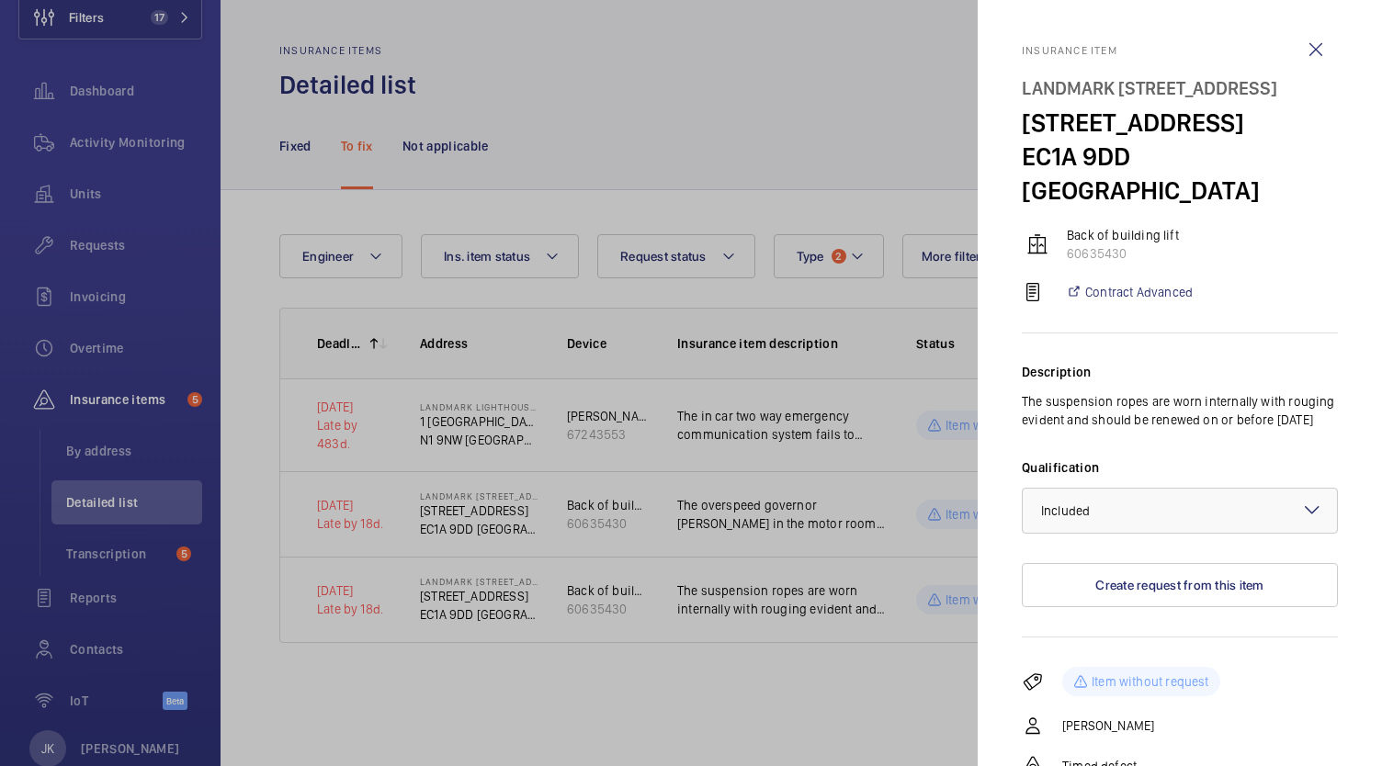
click at [831, 697] on div at bounding box center [691, 383] width 1382 height 766
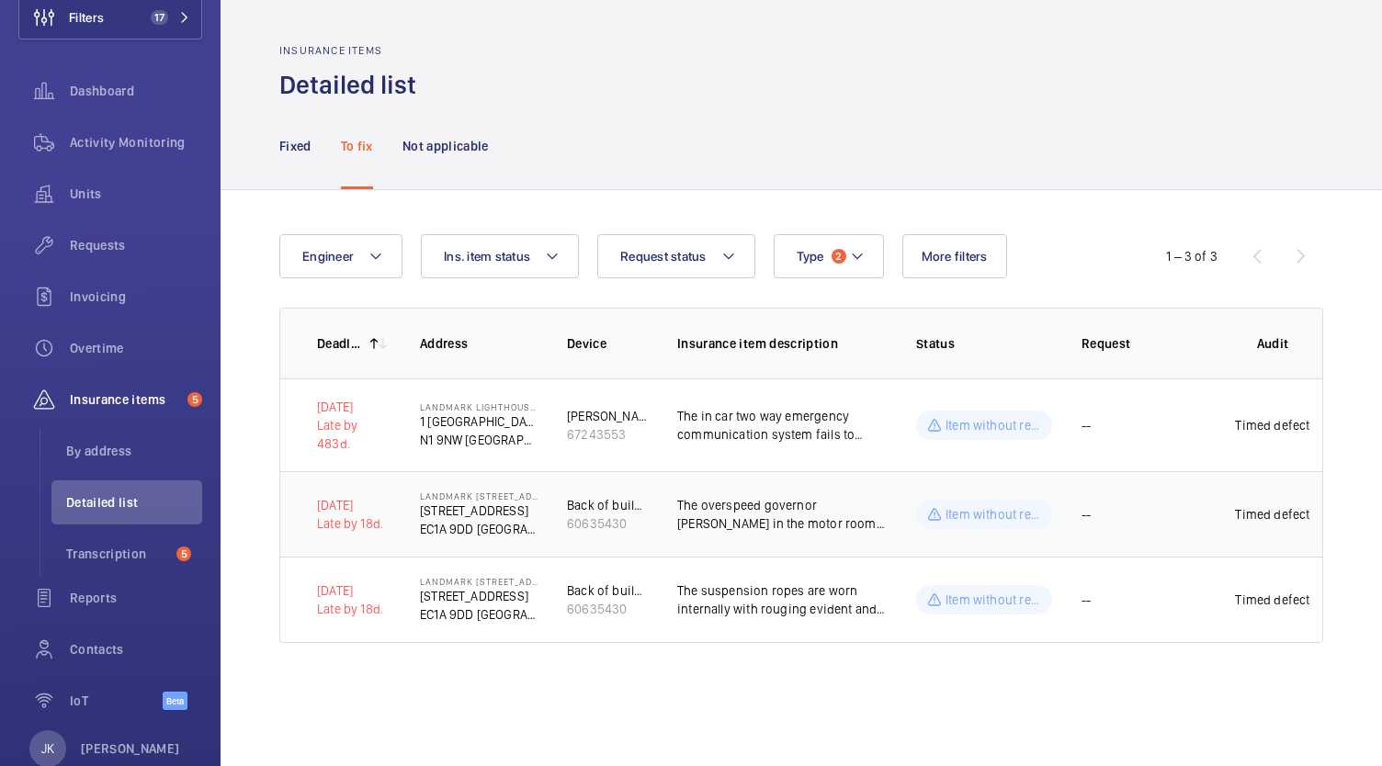
click at [739, 523] on p "The overspeed governor [PERSON_NAME] in the motor room has rope lay impregnatio…" at bounding box center [782, 514] width 210 height 37
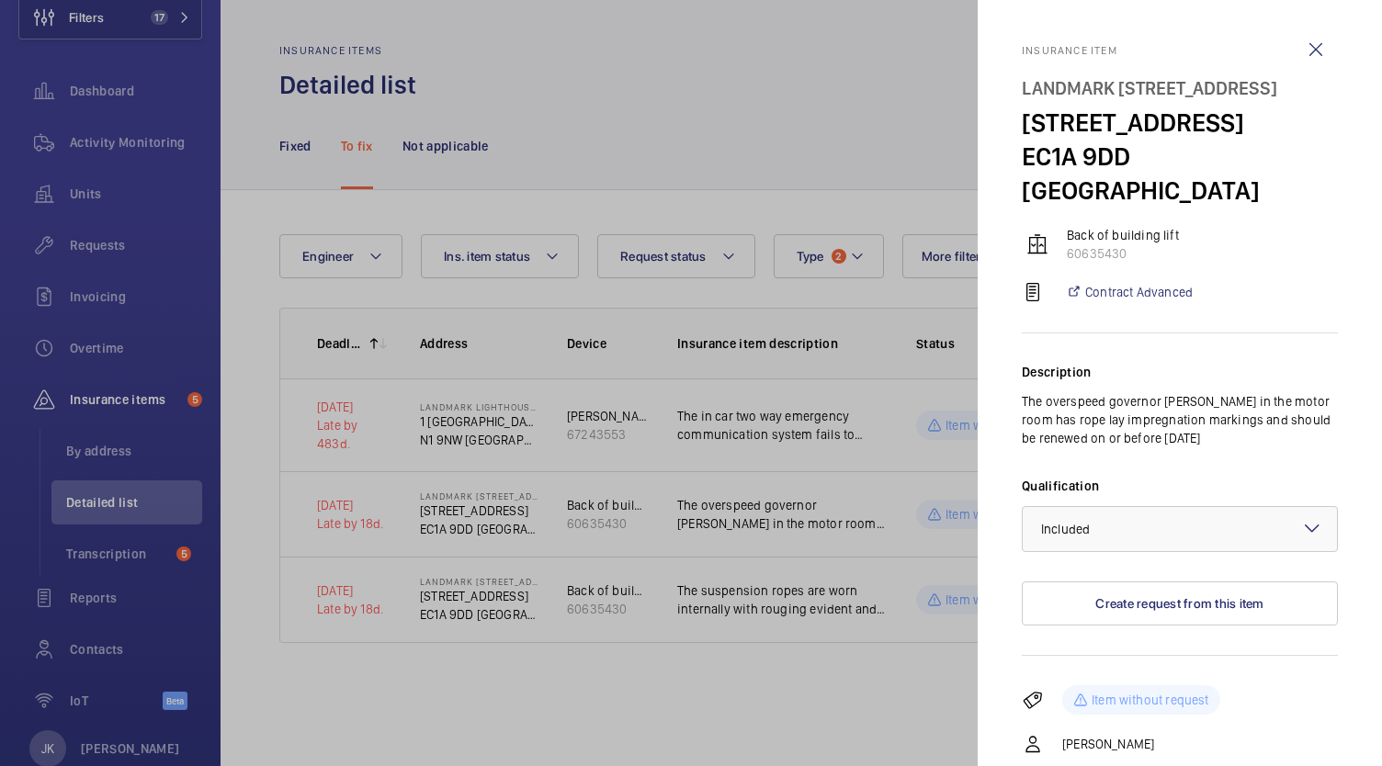
click at [730, 607] on div at bounding box center [691, 383] width 1382 height 766
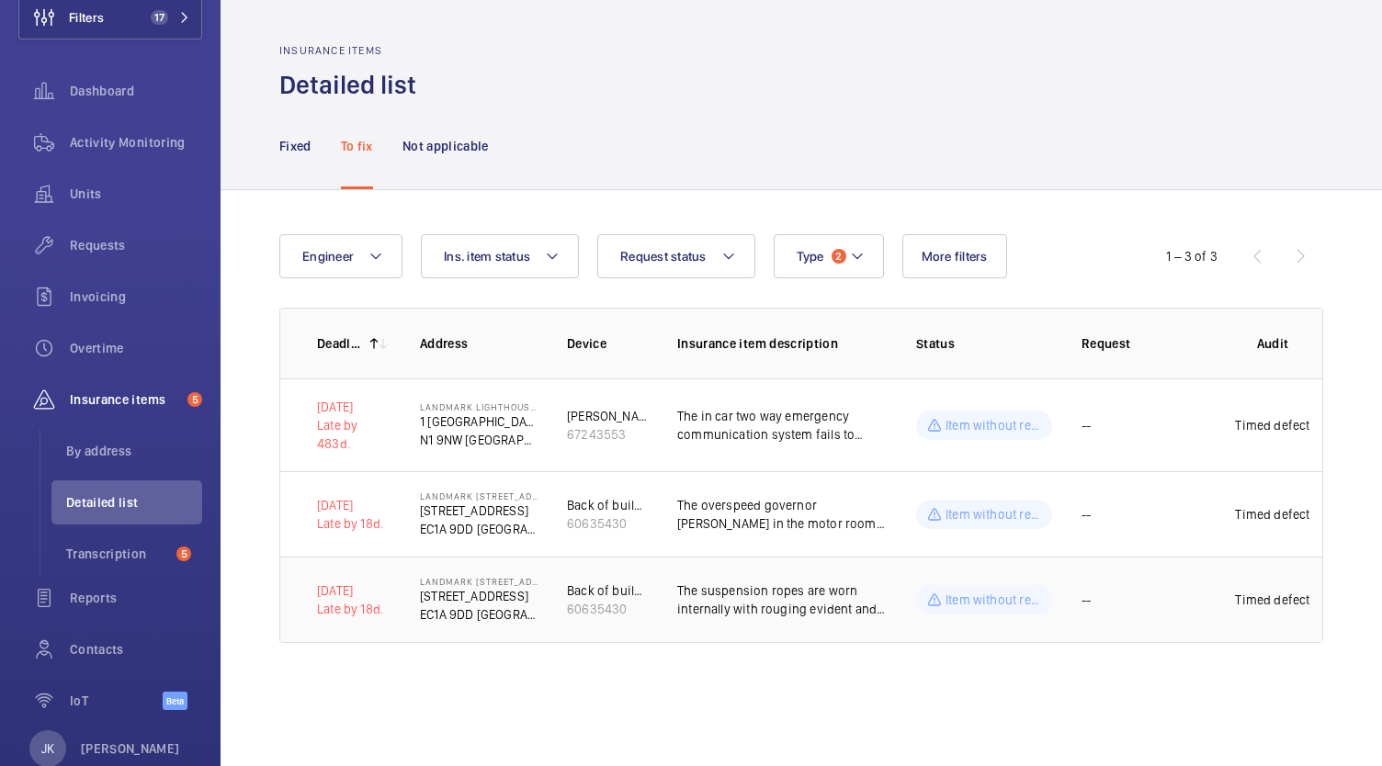
click at [805, 597] on p "The suspension ropes are worn internally with rouging evident and should be ren…" at bounding box center [782, 600] width 210 height 37
